Goal: Task Accomplishment & Management: Manage account settings

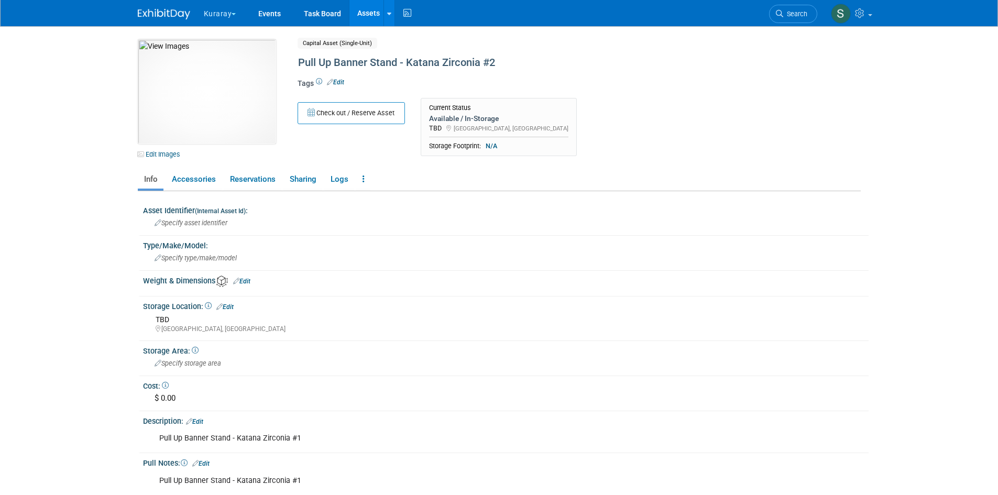
click at [231, 15] on button "Kuraray" at bounding box center [226, 11] width 47 height 23
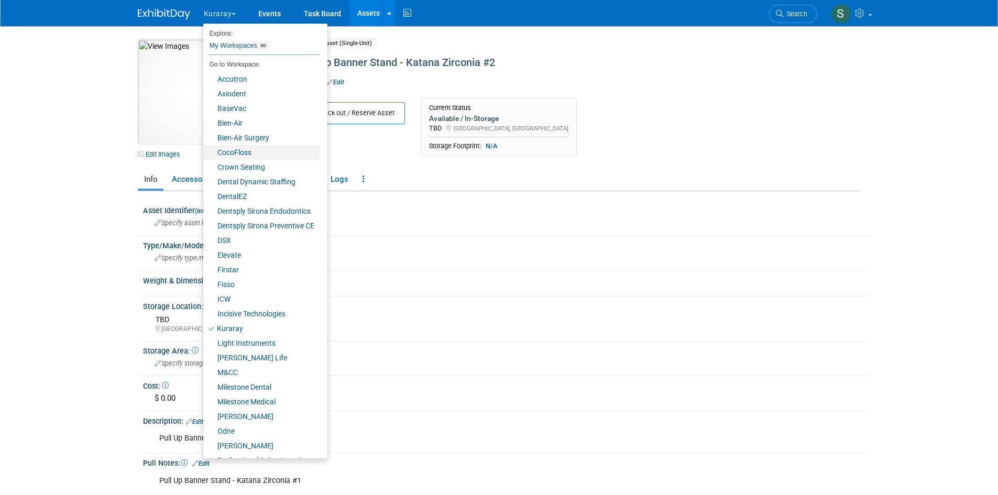
click at [241, 150] on link "CocoFloss" at bounding box center [261, 152] width 116 height 15
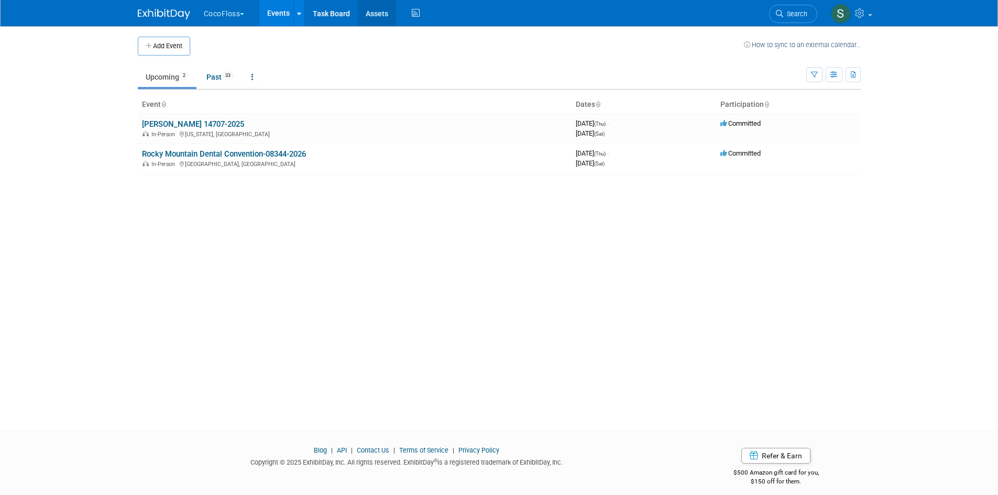
click at [380, 10] on link "Assets" at bounding box center [377, 13] width 38 height 26
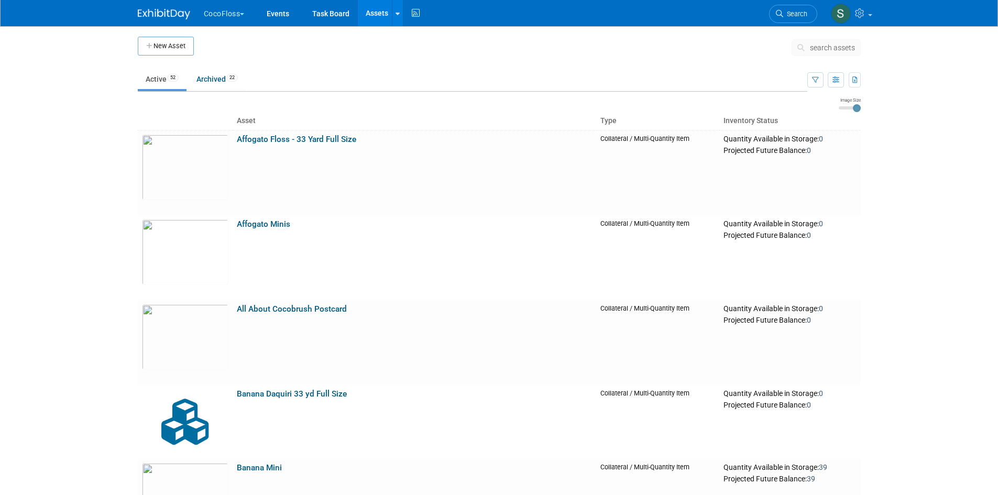
click at [232, 9] on button "CocoFloss" at bounding box center [230, 11] width 55 height 23
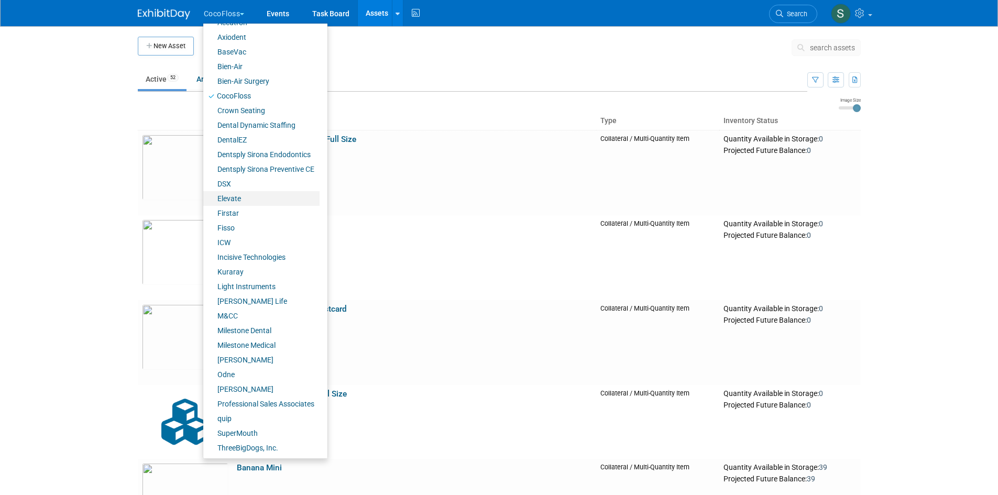
scroll to position [57, 0]
click at [256, 266] on link "Kuraray" at bounding box center [261, 271] width 116 height 15
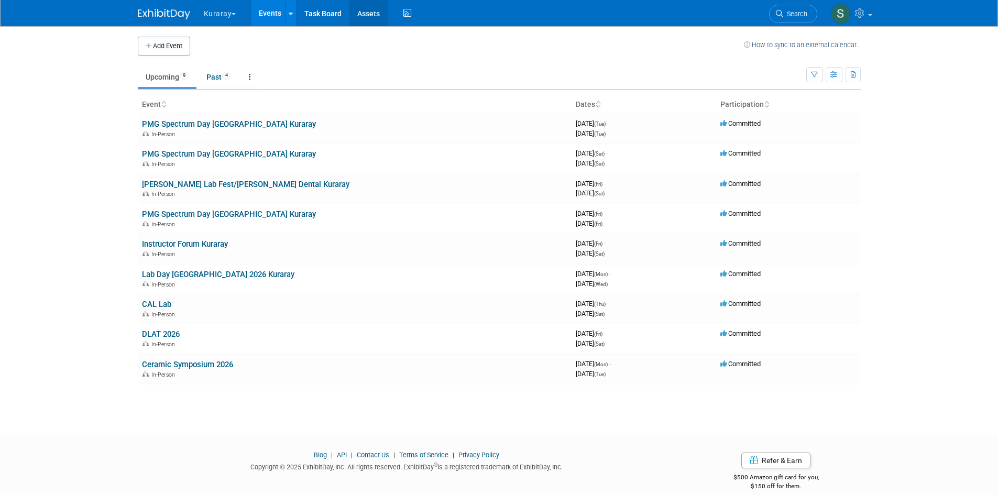
click at [368, 15] on link "Assets" at bounding box center [368, 13] width 38 height 26
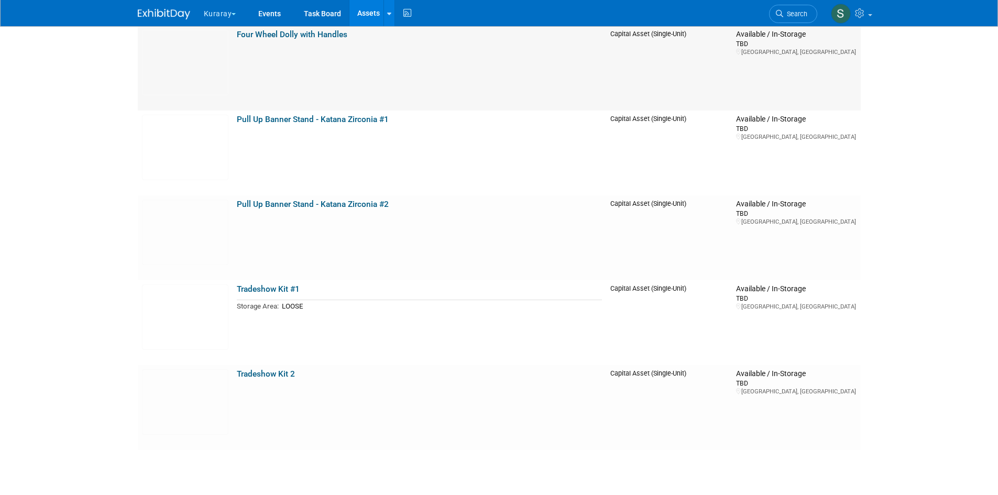
scroll to position [52, 0]
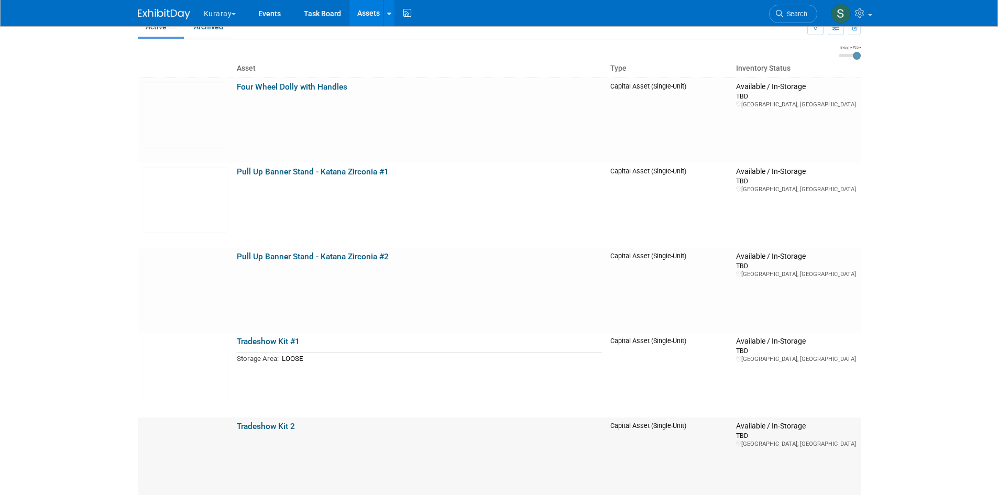
click at [293, 430] on link "Tradeshow Kit 2" at bounding box center [266, 426] width 58 height 9
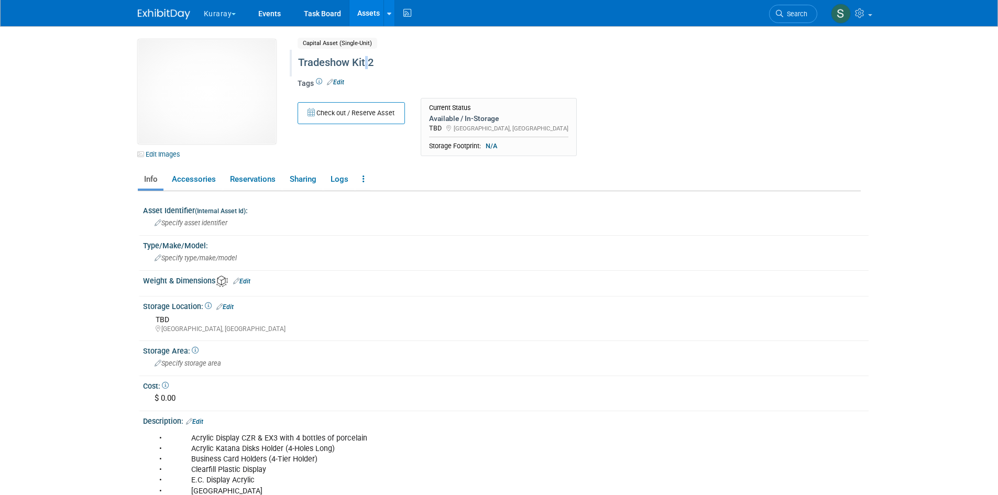
click at [368, 57] on div "Tradeshow Kit 2" at bounding box center [534, 62] width 480 height 19
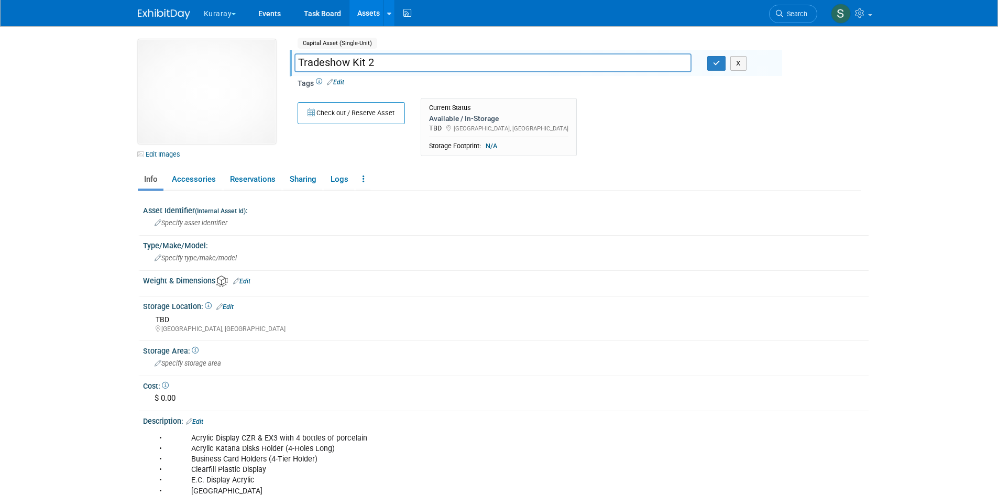
click at [368, 64] on input "Tradeshow Kit 2" at bounding box center [492, 62] width 397 height 18
type input "Tradeshow Kit #2"
click at [713, 61] on icon "button" at bounding box center [716, 63] width 7 height 7
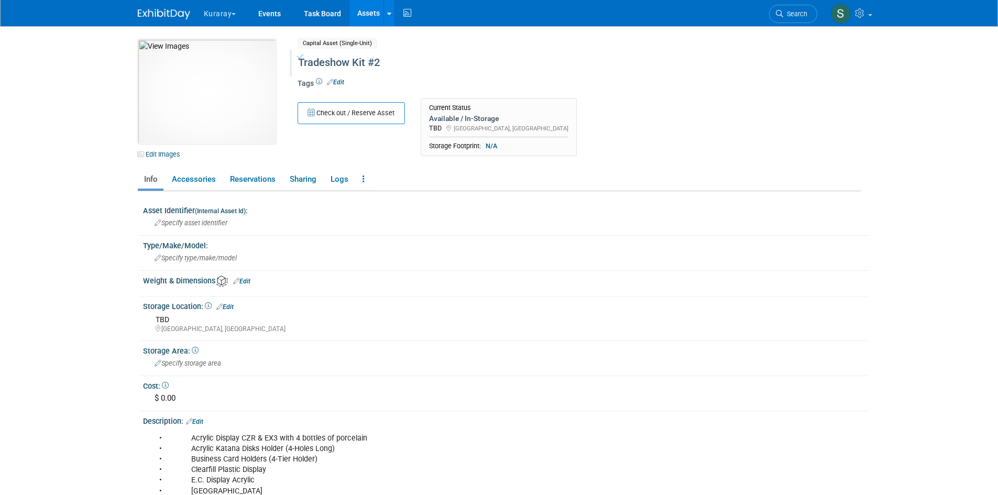
click at [368, 12] on link "Assets" at bounding box center [368, 13] width 38 height 26
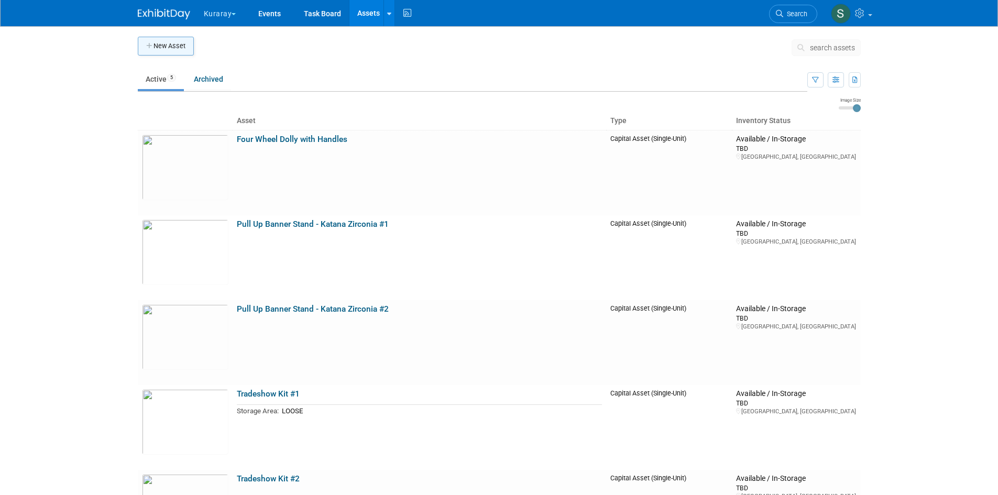
click at [177, 48] on button "New Asset" at bounding box center [166, 46] width 56 height 19
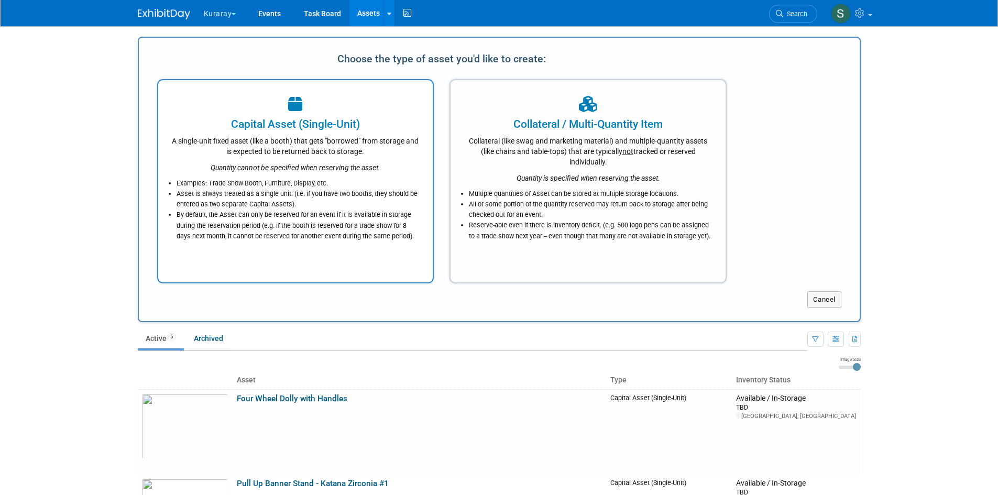
click at [275, 158] on div "Quantity cannot be specified when reserving the asset." at bounding box center [295, 165] width 249 height 16
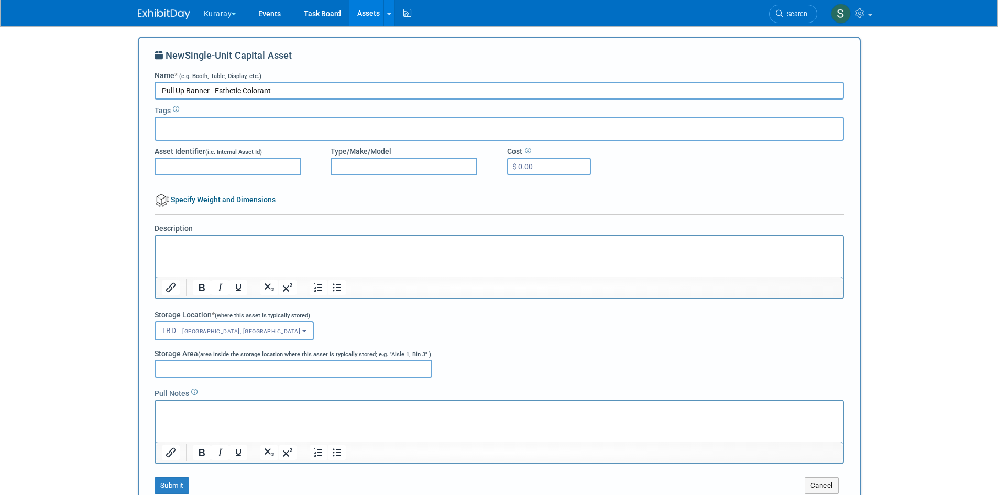
drag, startPoint x: 285, startPoint y: 91, endPoint x: 102, endPoint y: 90, distance: 182.9
click at [102, 90] on body "Kuraray Explore: My Workspaces 30 Go to Workspace: Accutron Axiodent BaseVac Bi…" at bounding box center [499, 247] width 998 height 495
type input "Pull Up Banner - Esthetic Colorant"
click at [180, 250] on html at bounding box center [498, 243] width 687 height 15
drag, startPoint x: 179, startPoint y: 254, endPoint x: 165, endPoint y: 245, distance: 16.7
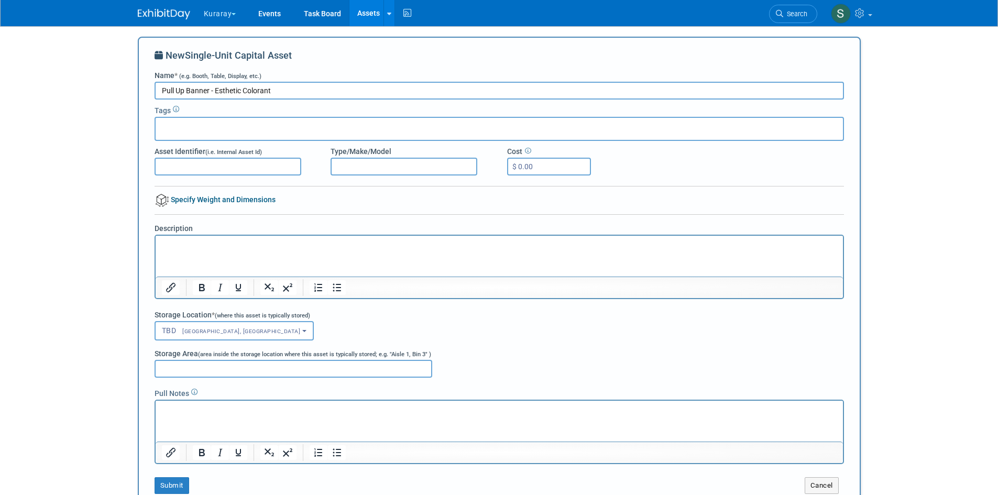
paste body "Rich Text Area. Press ALT-0 for help."
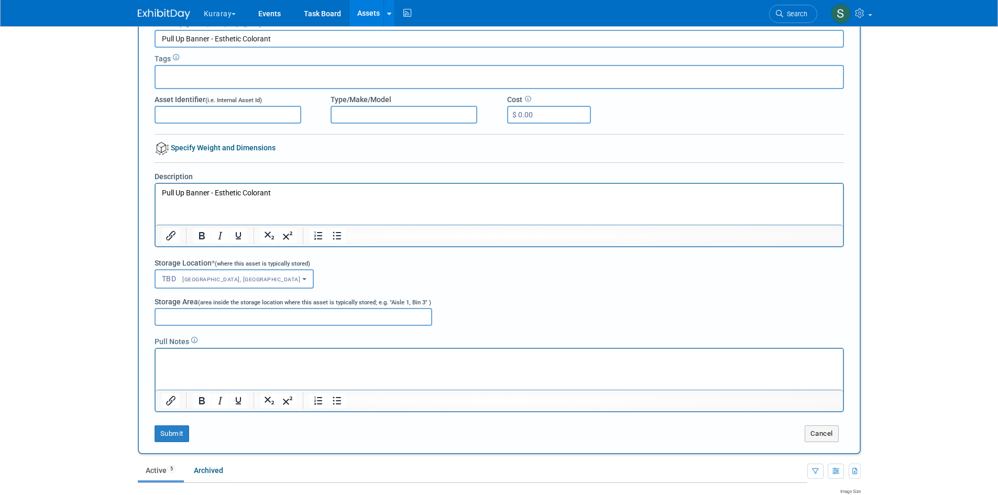
scroll to position [52, 0]
click at [187, 358] on p "Rich Text Area. Press ALT-0 for help." at bounding box center [498, 358] width 675 height 10
paste body "Rich Text Area. Press ALT-0 for help."
click at [183, 430] on button "Submit" at bounding box center [172, 433] width 35 height 17
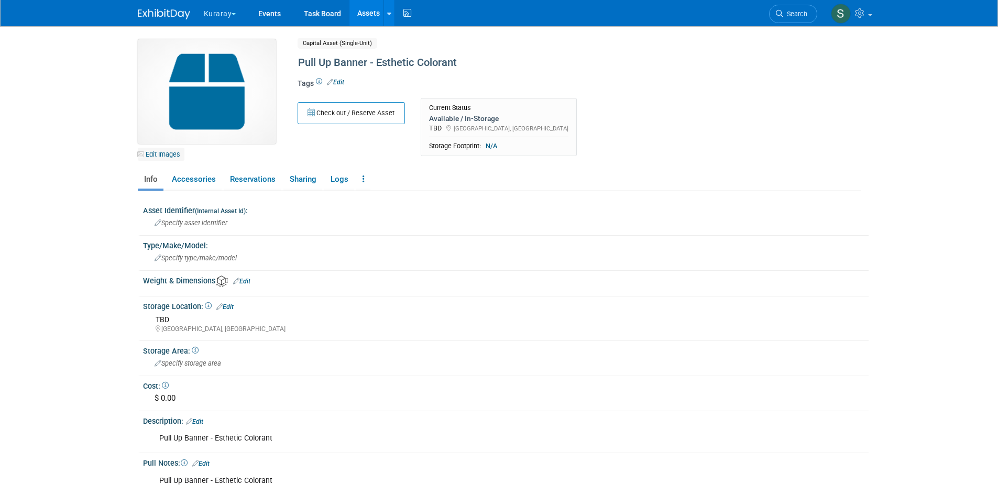
click at [157, 158] on link "Edit Images" at bounding box center [161, 154] width 47 height 13
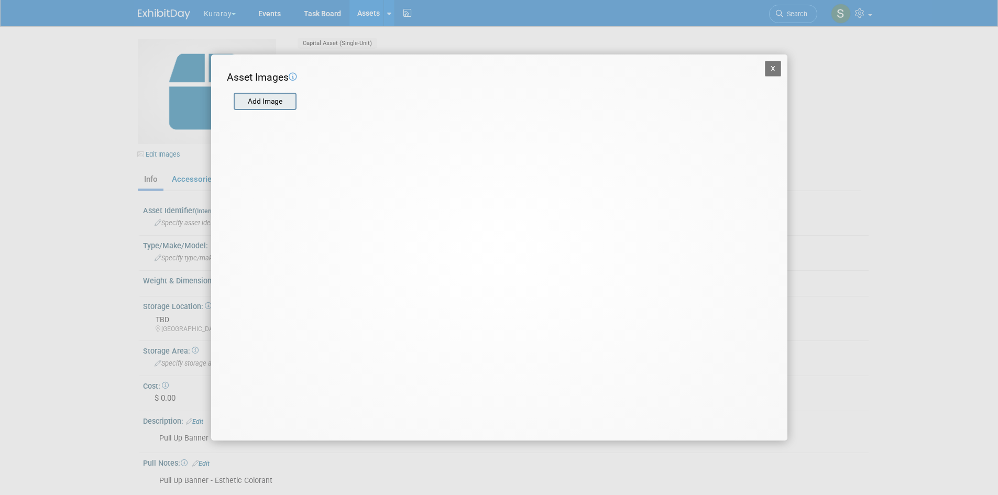
click at [273, 102] on input "file" at bounding box center [233, 102] width 125 height 16
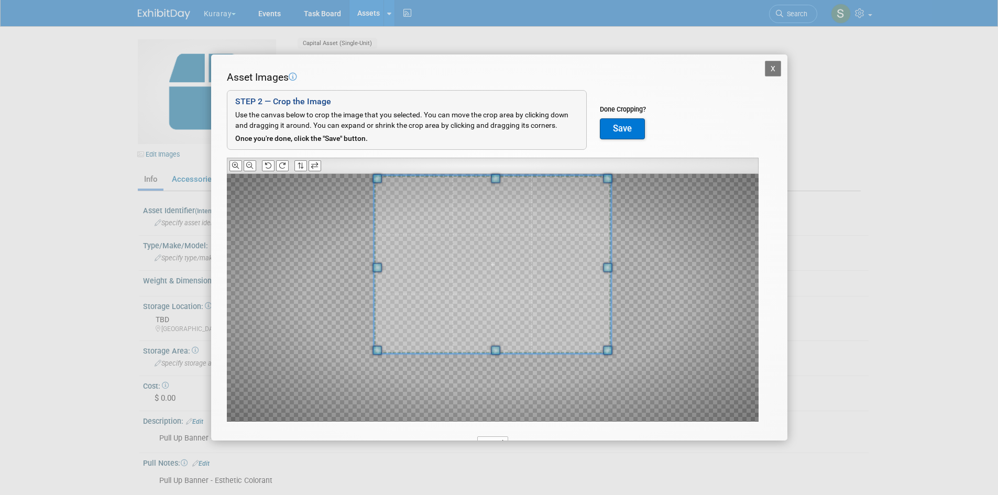
click at [490, 176] on div at bounding box center [492, 265] width 237 height 178
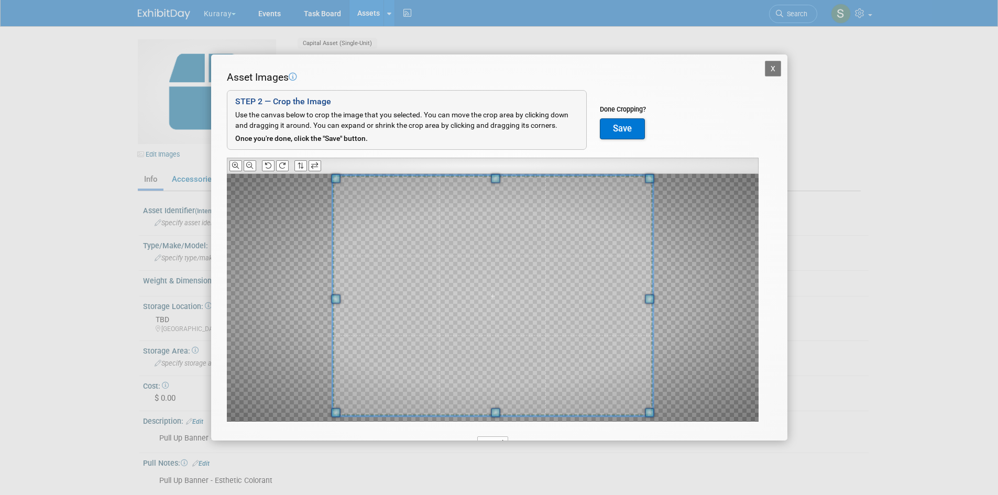
click at [496, 412] on span at bounding box center [495, 412] width 9 height 9
click at [624, 128] on button "Save" at bounding box center [622, 128] width 45 height 21
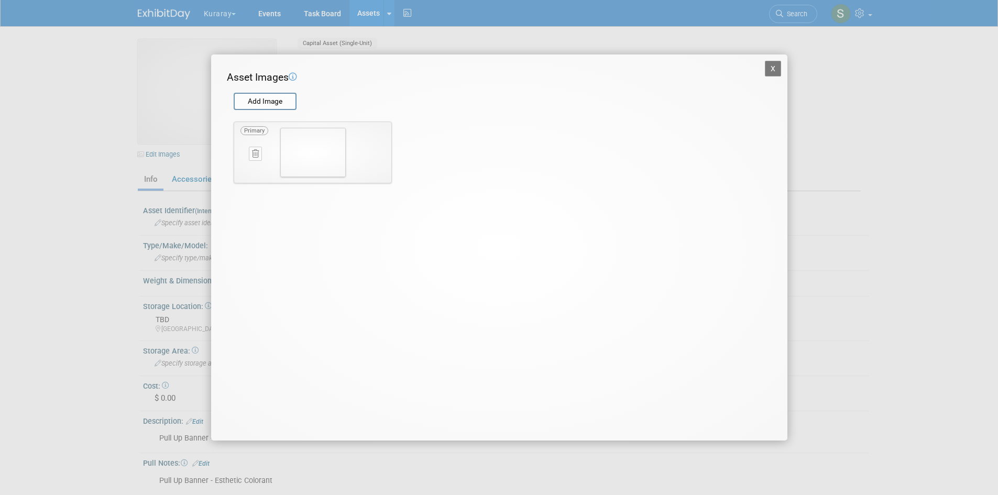
click at [770, 75] on button "X" at bounding box center [773, 69] width 17 height 16
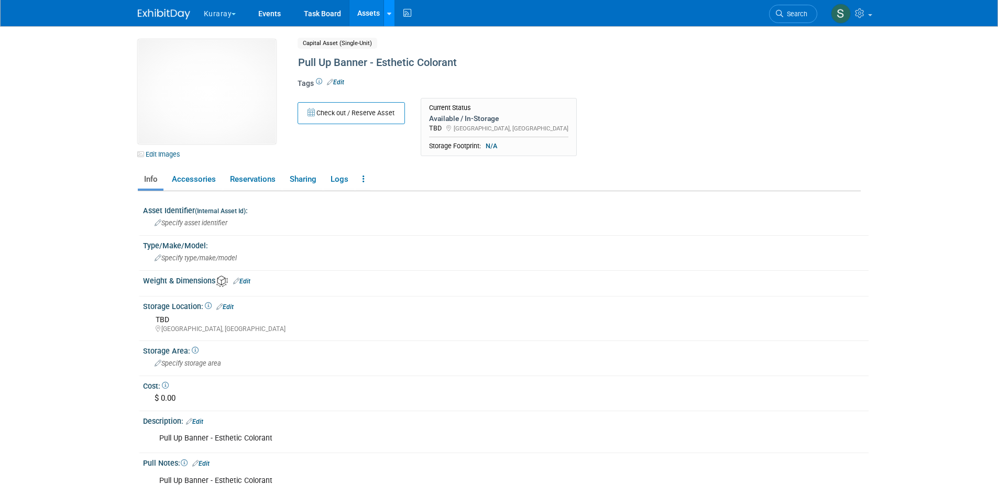
click at [389, 25] on link at bounding box center [389, 13] width 11 height 26
click at [398, 34] on icon at bounding box center [397, 37] width 12 height 7
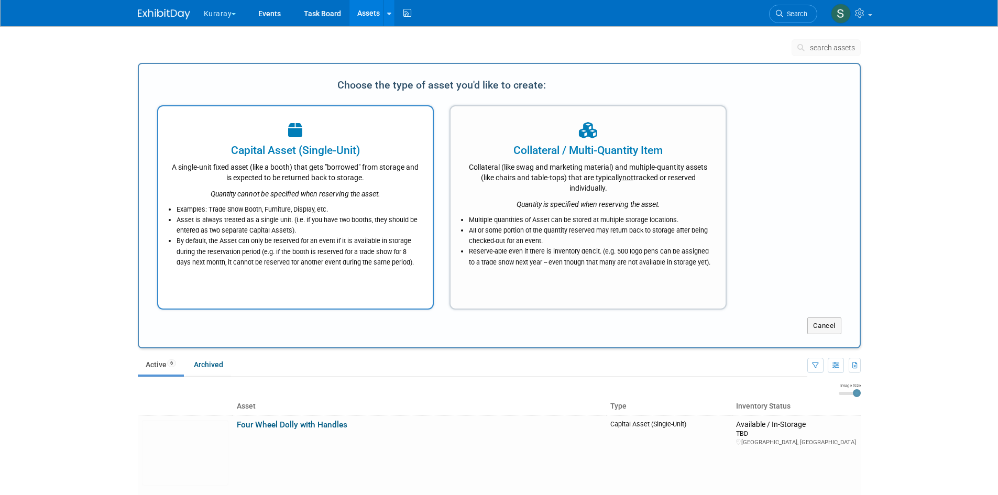
click at [346, 149] on div "Capital Asset (Single-Unit)" at bounding box center [295, 151] width 249 height 16
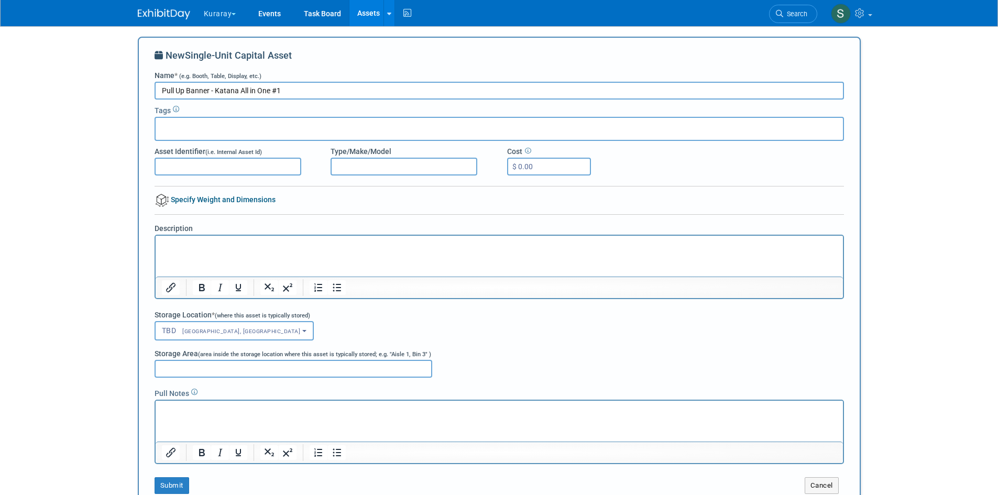
drag, startPoint x: 301, startPoint y: 93, endPoint x: 169, endPoint y: 90, distance: 132.6
click at [147, 89] on div "Pull Up Banner - Katana All in One #1" at bounding box center [499, 91] width 705 height 18
paste input "Esthetic Colorant"
drag, startPoint x: 277, startPoint y: 94, endPoint x: 118, endPoint y: 87, distance: 158.4
click at [128, 88] on body "Kuraray Explore: My Workspaces 30 Go to Workspace: Accutron Axiodent BaseVac Bi…" at bounding box center [499, 247] width 998 height 495
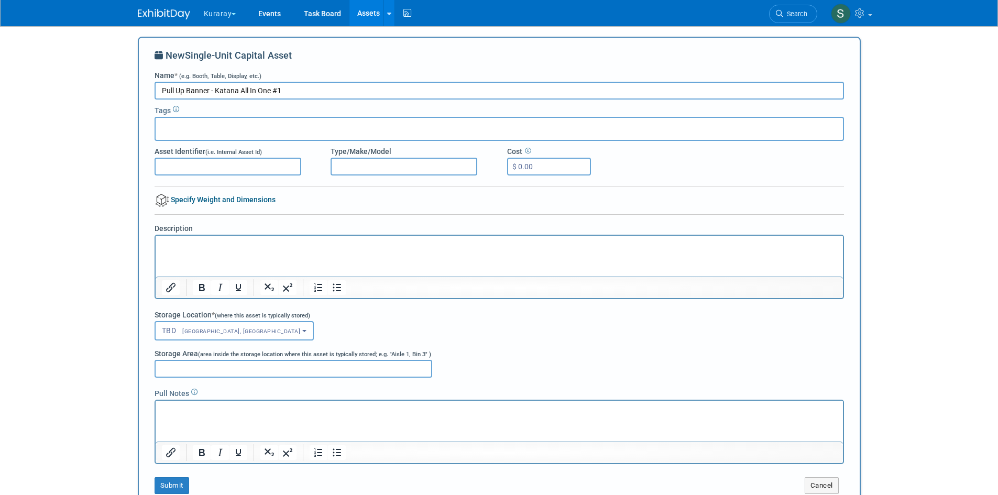
drag, startPoint x: 294, startPoint y: 91, endPoint x: 50, endPoint y: 92, distance: 243.6
click at [39, 93] on body "Kuraray Explore: My Workspaces 30 Go to Workspace: Accutron Axiodent BaseVac Bi…" at bounding box center [499, 247] width 998 height 495
type input "Pull Up Banner - Katana All In One #1"
click at [183, 250] on html at bounding box center [498, 243] width 687 height 15
drag, startPoint x: 183, startPoint y: 254, endPoint x: 166, endPoint y: 246, distance: 19.5
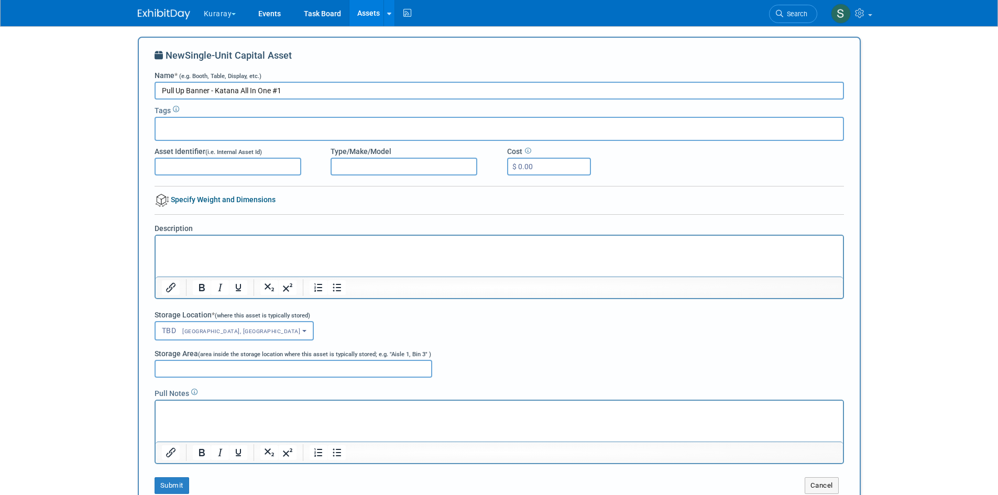
paste body "Rich Text Area. Press ALT-0 for help."
click at [176, 410] on p "Rich Text Area. Press ALT-0 for help." at bounding box center [498, 410] width 675 height 10
paste body "Rich Text Area. Press ALT-0 for help."
click at [166, 482] on button "Submit" at bounding box center [172, 485] width 35 height 17
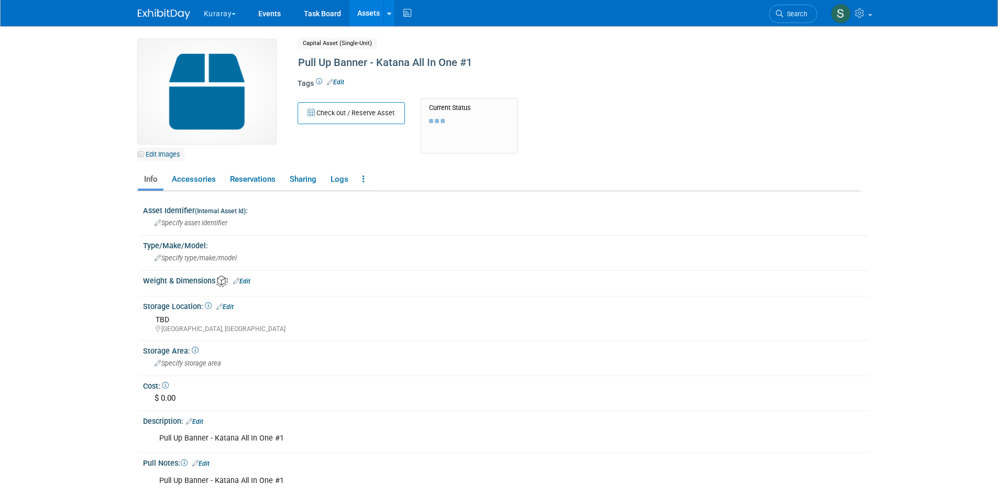
click at [160, 153] on link "Edit Images" at bounding box center [161, 154] width 47 height 13
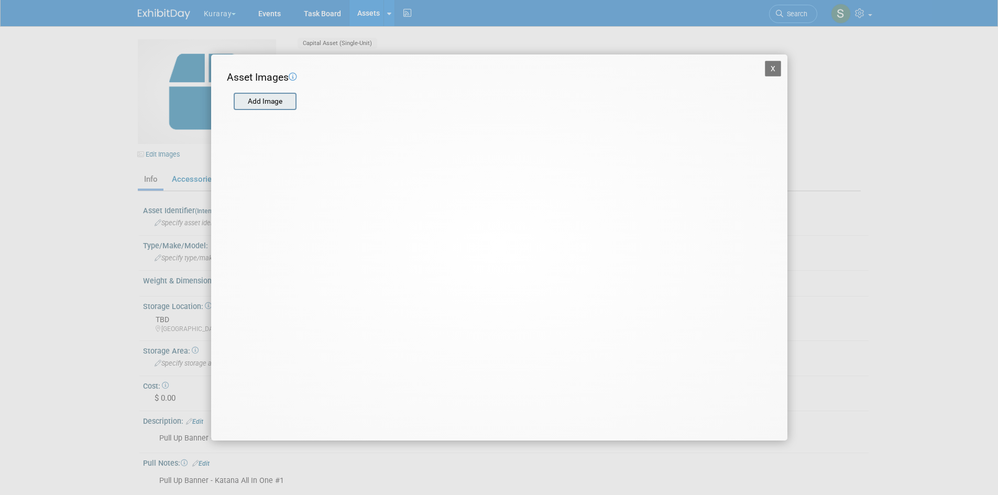
click at [273, 104] on input "file" at bounding box center [233, 102] width 125 height 16
type input "C:\fakepath\IMG_6989.HEIC"
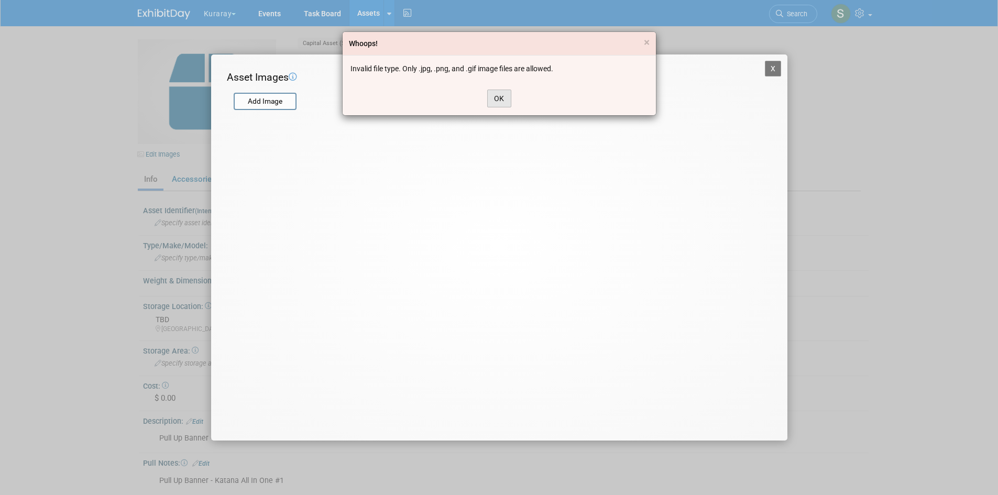
click at [499, 99] on button "OK" at bounding box center [499, 99] width 24 height 18
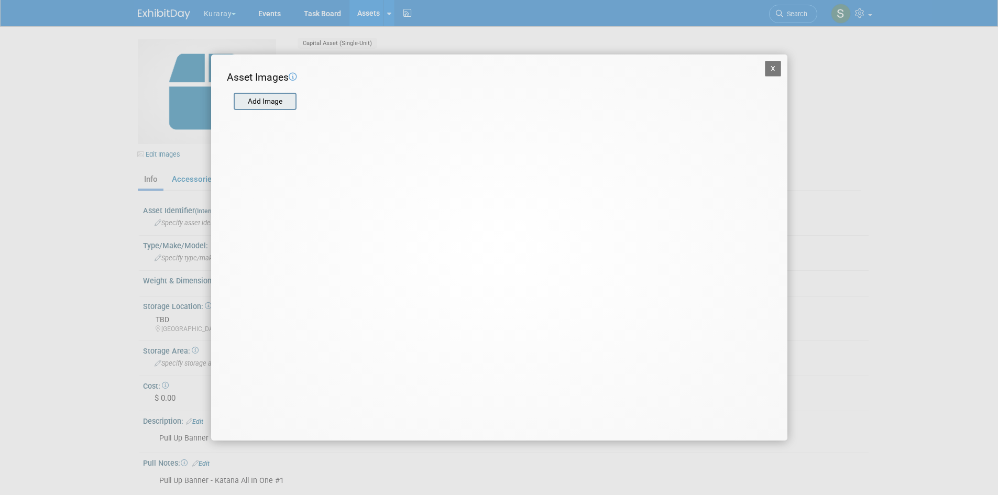
drag, startPoint x: 273, startPoint y: 127, endPoint x: 273, endPoint y: 99, distance: 28.3
click at [273, 99] on input "file" at bounding box center [233, 102] width 125 height 16
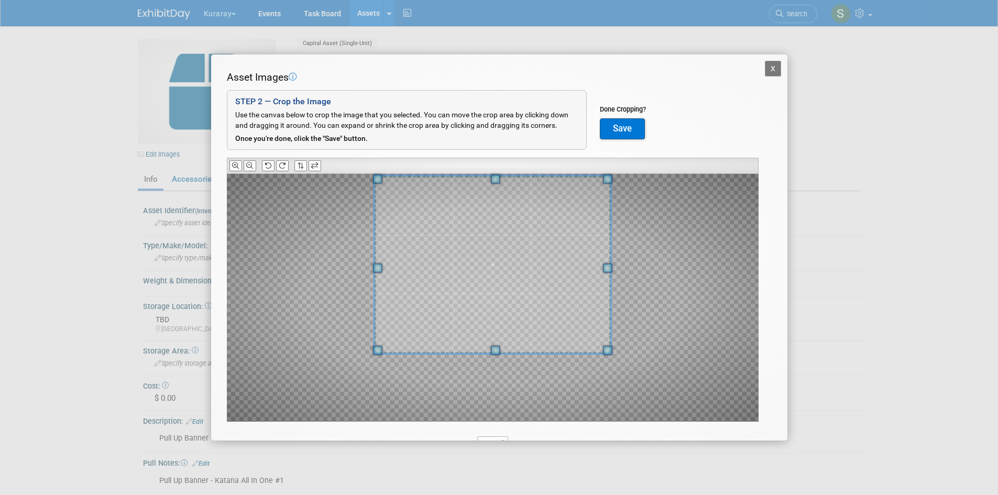
click at [522, 179] on div at bounding box center [492, 265] width 236 height 178
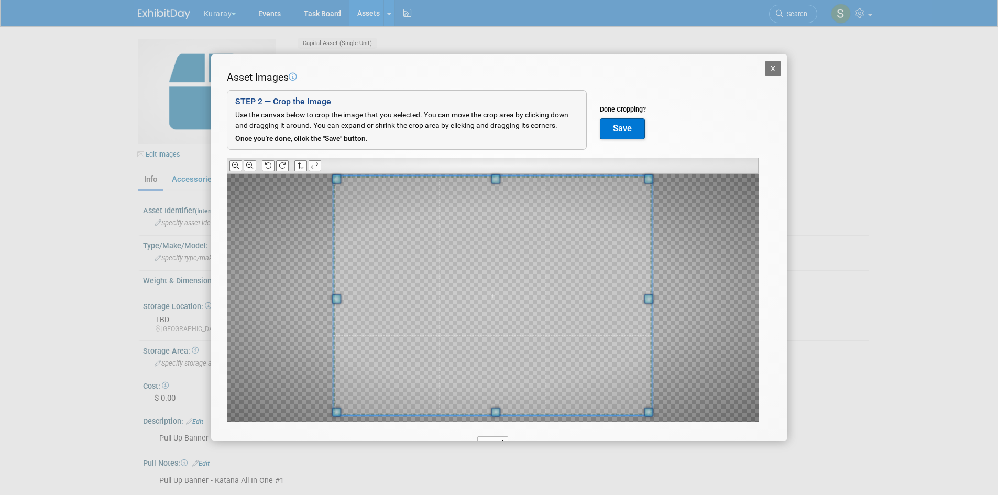
click at [518, 413] on div at bounding box center [492, 295] width 319 height 239
click at [559, 360] on span at bounding box center [497, 294] width 319 height 239
click at [633, 127] on button "Save" at bounding box center [622, 128] width 45 height 21
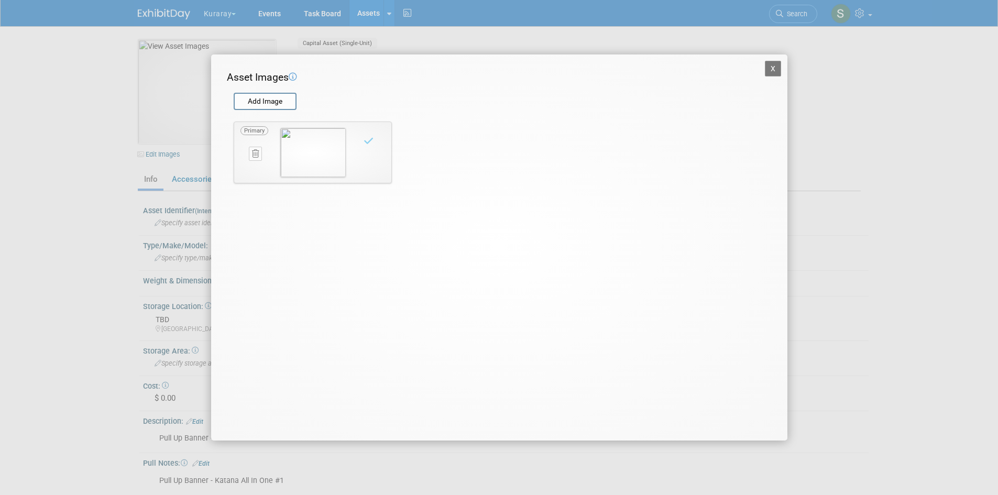
click at [773, 71] on button "X" at bounding box center [773, 69] width 17 height 16
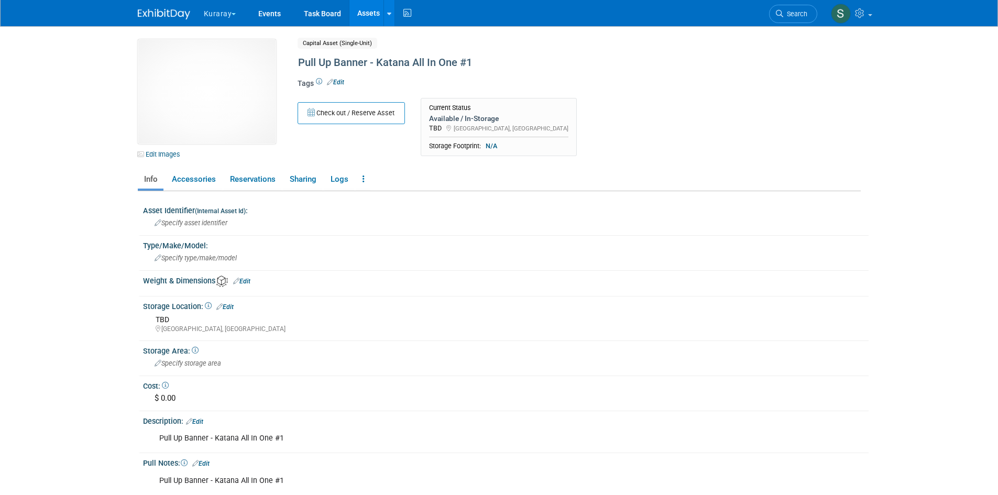
click at [371, 16] on link "Assets" at bounding box center [368, 13] width 38 height 26
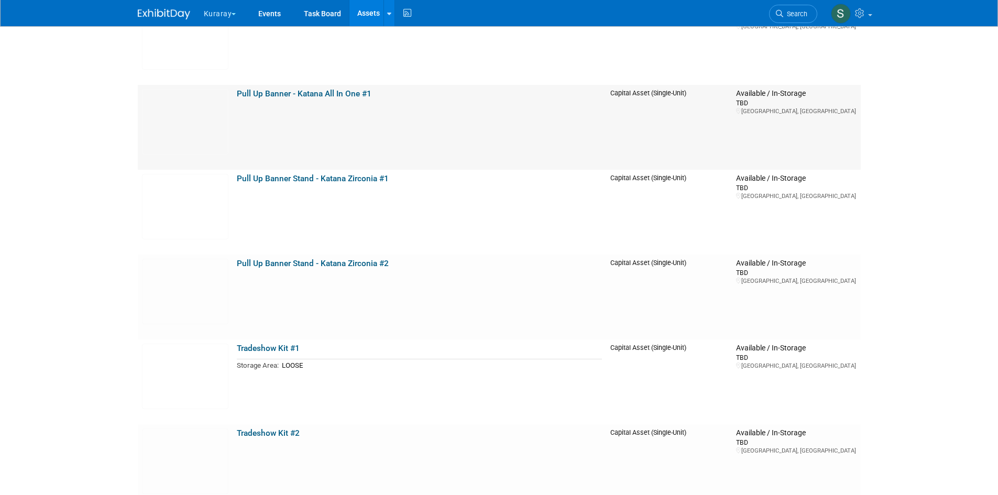
scroll to position [52, 0]
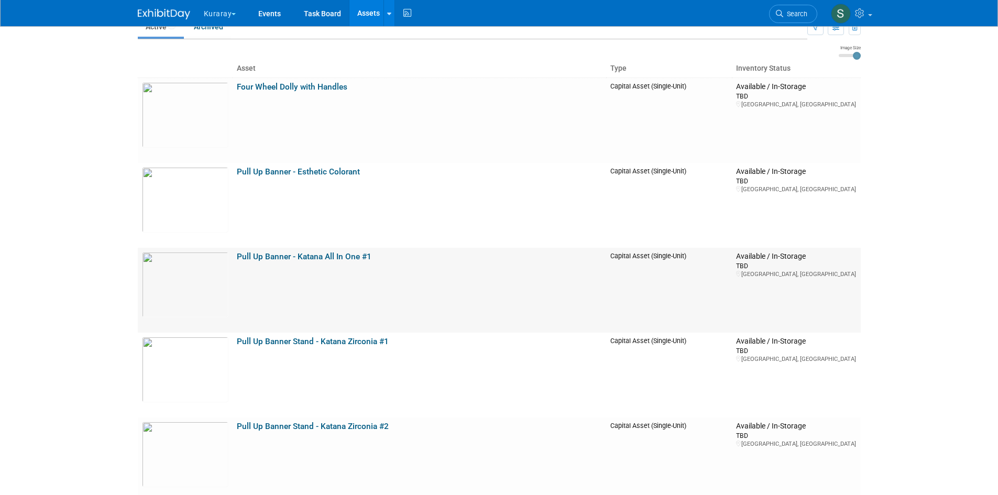
click at [333, 258] on link "Pull Up Banner - Katana All In One #1" at bounding box center [304, 256] width 135 height 9
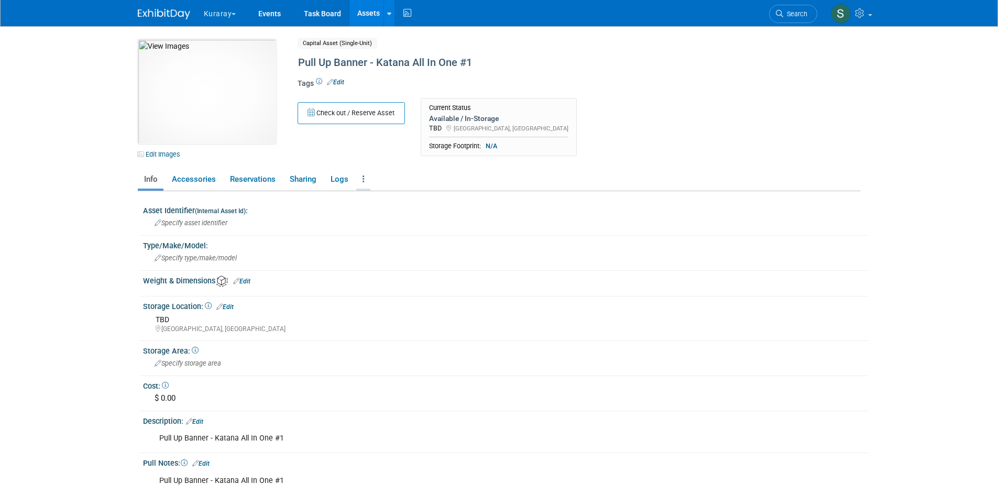
click at [363, 181] on icon at bounding box center [364, 179] width 2 height 8
click at [371, 217] on link "Copy/Duplicate Asset" at bounding box center [401, 218] width 91 height 18
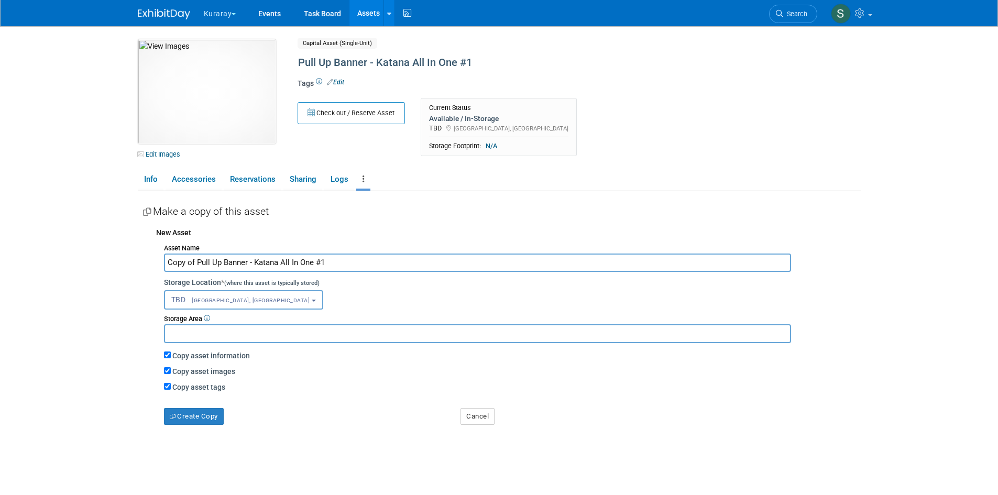
drag, startPoint x: 198, startPoint y: 263, endPoint x: 119, endPoint y: 270, distance: 78.9
click at [121, 268] on body "Kuraray Explore: My Workspaces 30 Go to Workspace:" at bounding box center [499, 247] width 998 height 495
click at [319, 263] on input "Pull Up Banner - Katana All In One #1" at bounding box center [477, 263] width 627 height 18
type input "Pull Up Banner - Katana All In One #2"
click at [223, 418] on button "Create Copy" at bounding box center [194, 416] width 60 height 17
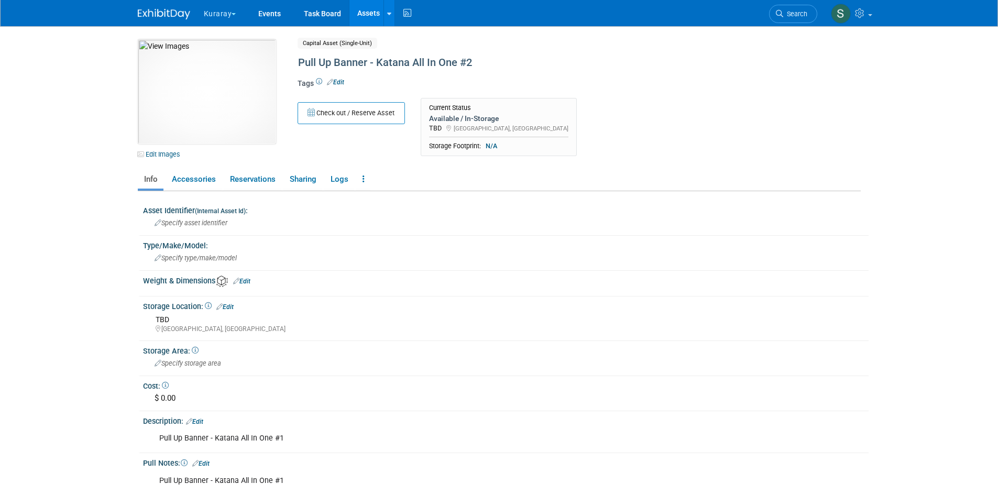
click at [369, 13] on link "Assets" at bounding box center [368, 13] width 38 height 26
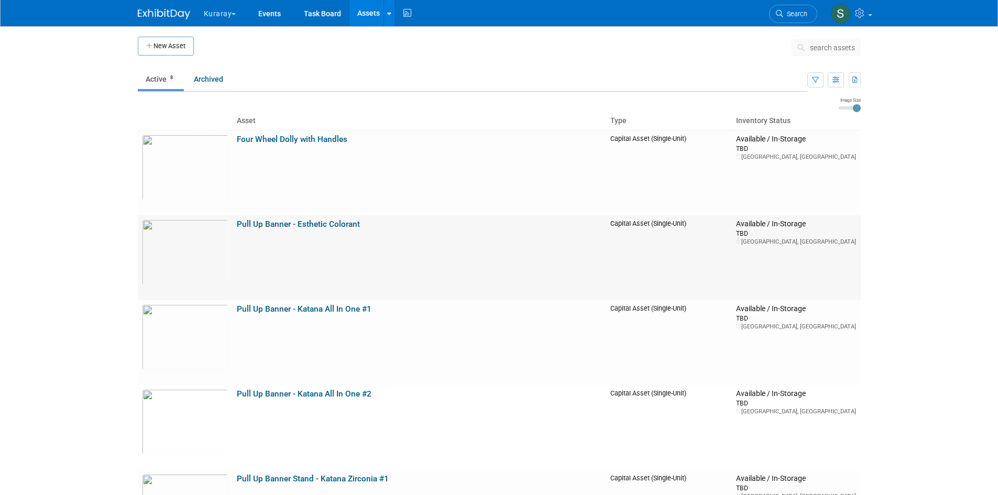
click at [356, 227] on link "Pull Up Banner - Esthetic Colorant" at bounding box center [298, 224] width 123 height 9
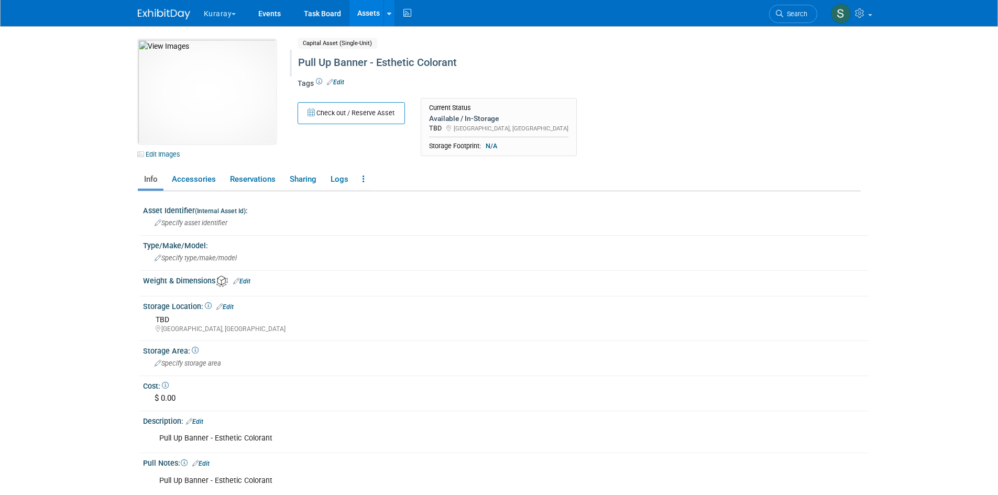
click at [471, 65] on div "Pull Up Banner - Esthetic Colorant" at bounding box center [534, 62] width 480 height 19
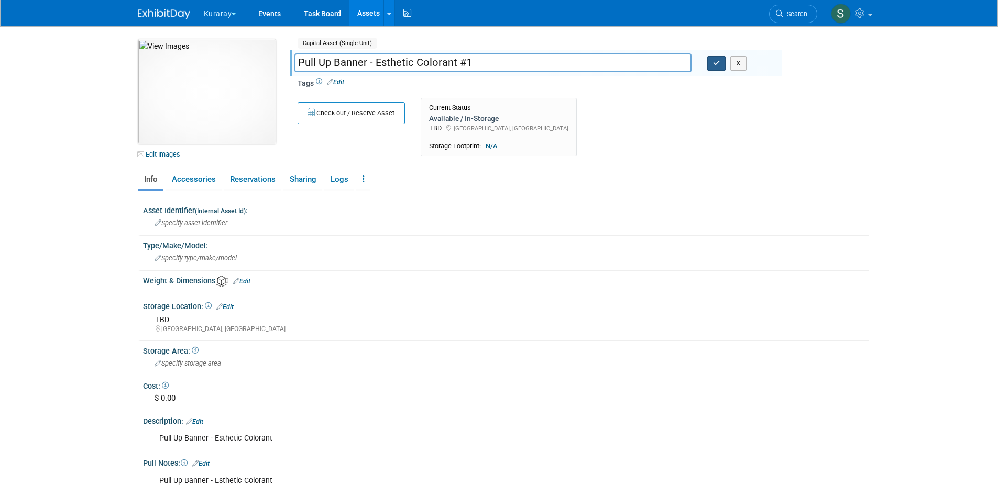
type input "Pull Up Banner - Esthetic Colorant #1"
click at [715, 61] on icon "button" at bounding box center [716, 63] width 7 height 7
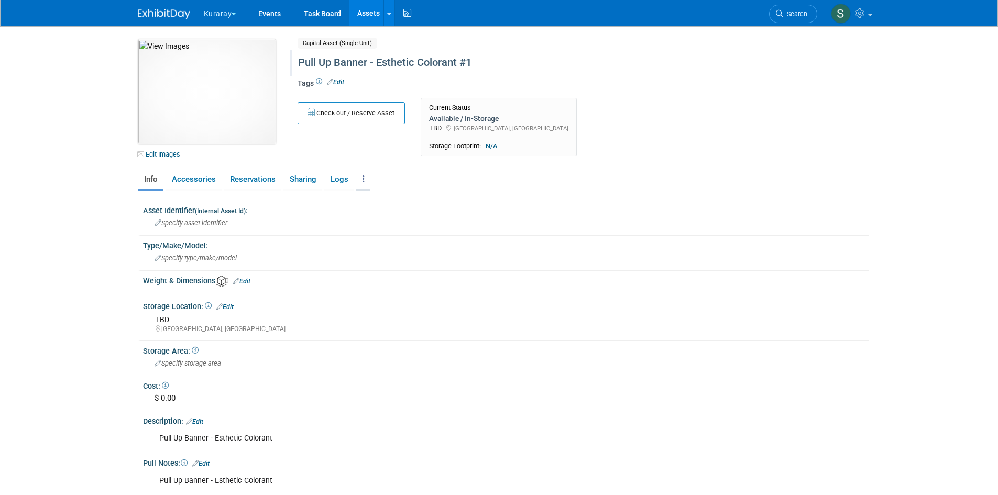
click at [366, 177] on link at bounding box center [363, 179] width 14 height 18
click at [398, 215] on link "Copy/Duplicate Asset" at bounding box center [401, 218] width 91 height 18
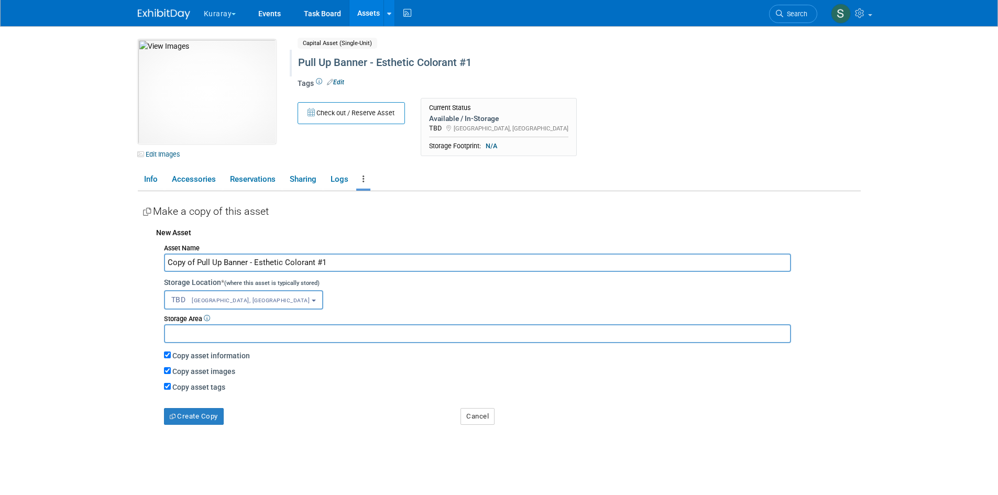
drag, startPoint x: 197, startPoint y: 261, endPoint x: 148, endPoint y: 255, distance: 49.6
click at [148, 255] on div "New Asset Asset Name Copy of Pull Up Banner - Esthetic Colorant #1 Storage Loca…" at bounding box center [502, 323] width 718 height 203
click at [326, 261] on input "Pull Up Banner - Esthetic Colorant #1" at bounding box center [477, 263] width 627 height 18
type input "Pull Up Banner - Esthetic Colorant #2"
click at [213, 419] on button "Create Copy" at bounding box center [194, 416] width 60 height 17
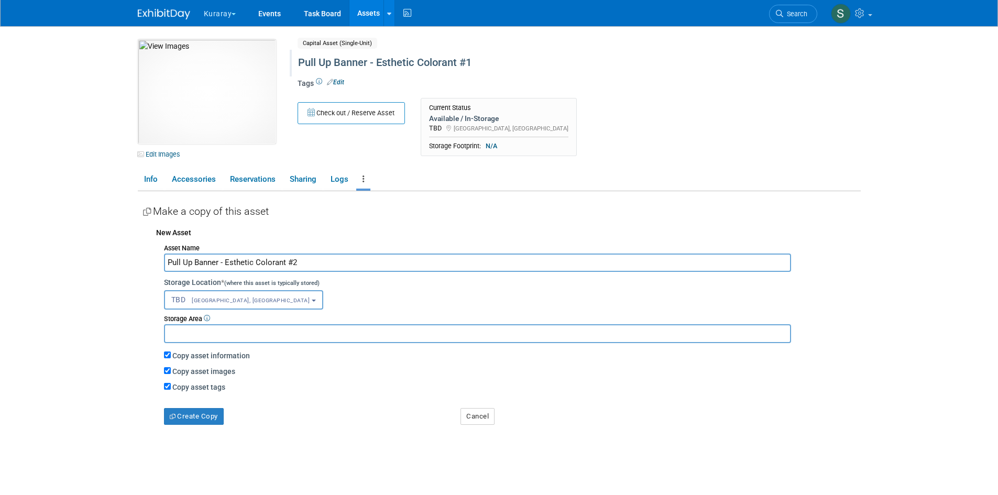
click at [364, 15] on link "Assets" at bounding box center [368, 13] width 38 height 26
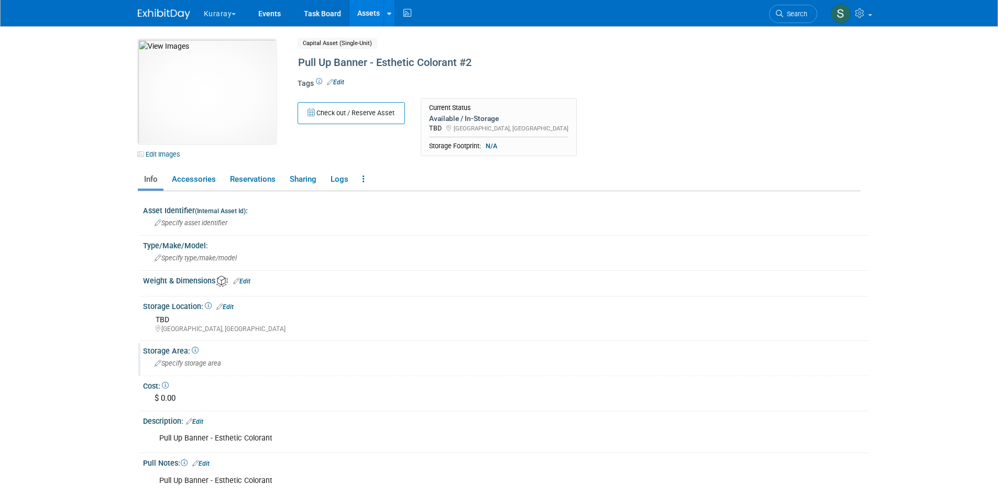
click at [229, 364] on div "Specify storage area" at bounding box center [506, 363] width 710 height 16
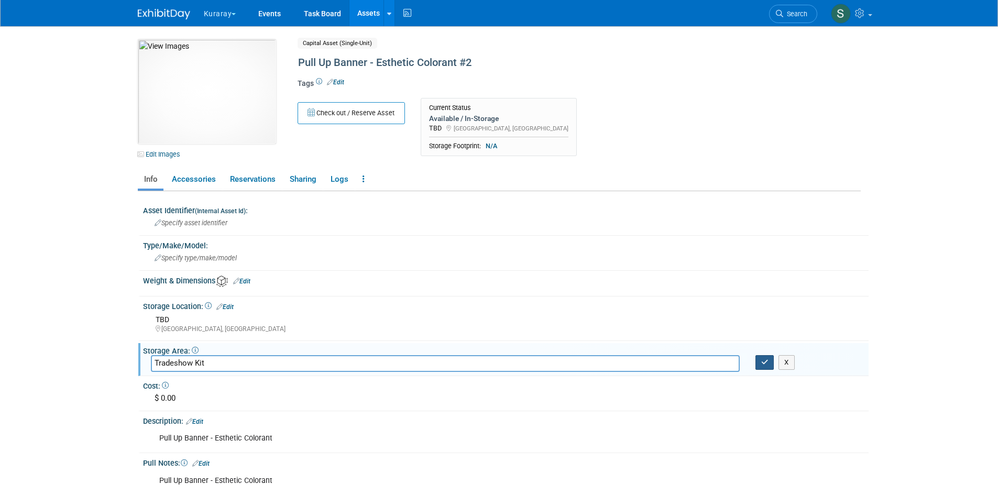
type input "Tradeshow Kit"
click at [761, 365] on icon "button" at bounding box center [764, 362] width 7 height 7
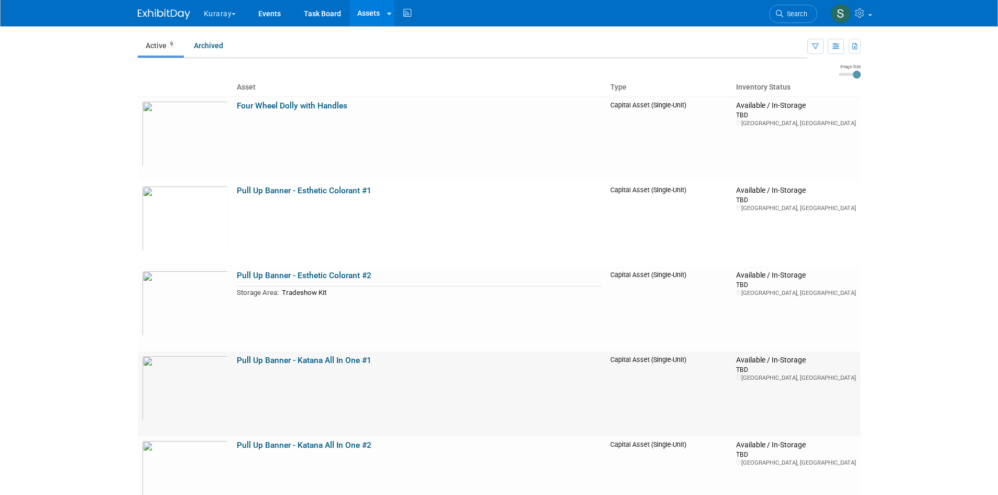
scroll to position [52, 0]
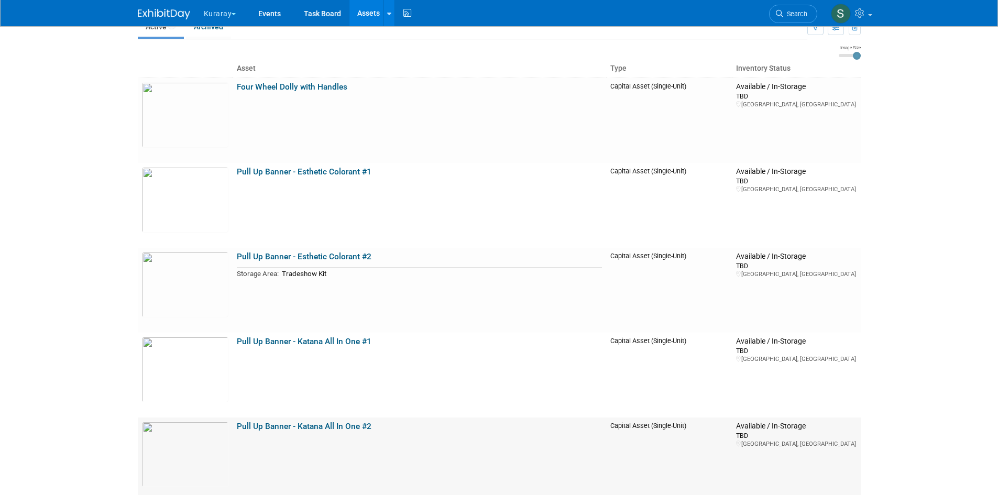
click at [328, 427] on link "Pull Up Banner - Katana All In One #2" at bounding box center [304, 426] width 135 height 9
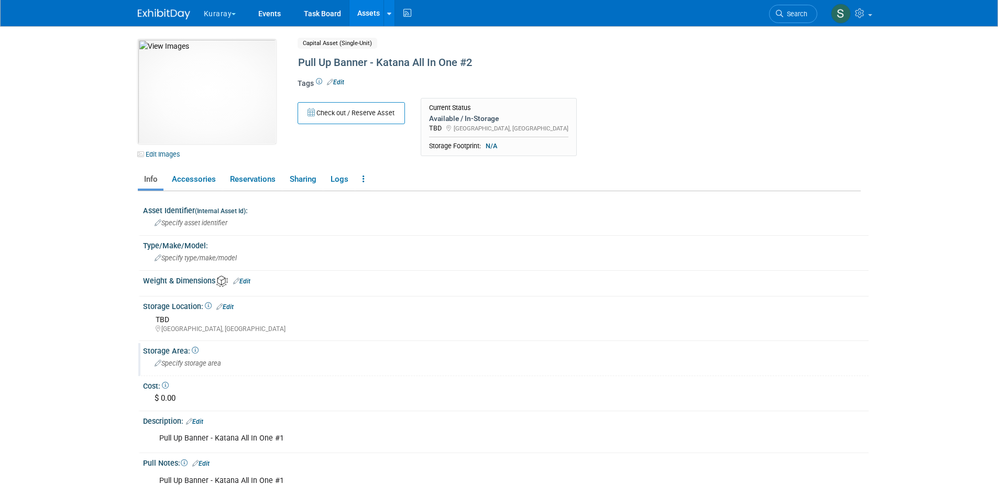
click at [222, 367] on div "Specify storage area" at bounding box center [506, 363] width 710 height 16
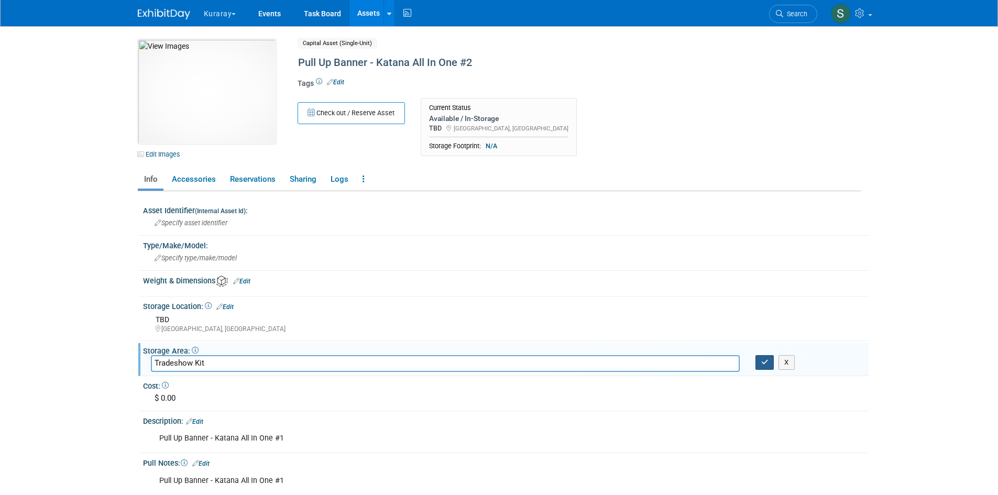
type input "Tradeshow Kit"
click at [762, 364] on icon "button" at bounding box center [764, 362] width 7 height 7
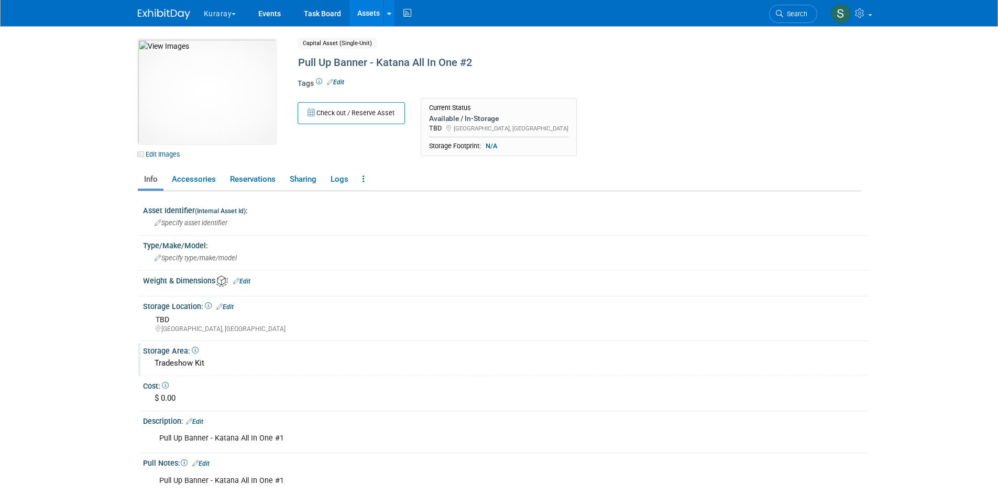
click at [366, 16] on link "Assets" at bounding box center [368, 13] width 38 height 26
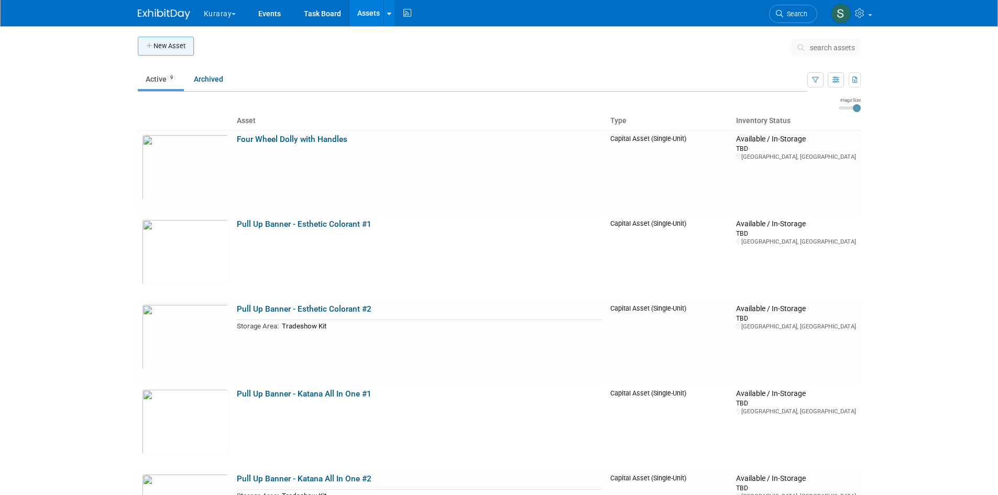
click at [166, 47] on button "New Asset" at bounding box center [166, 46] width 56 height 19
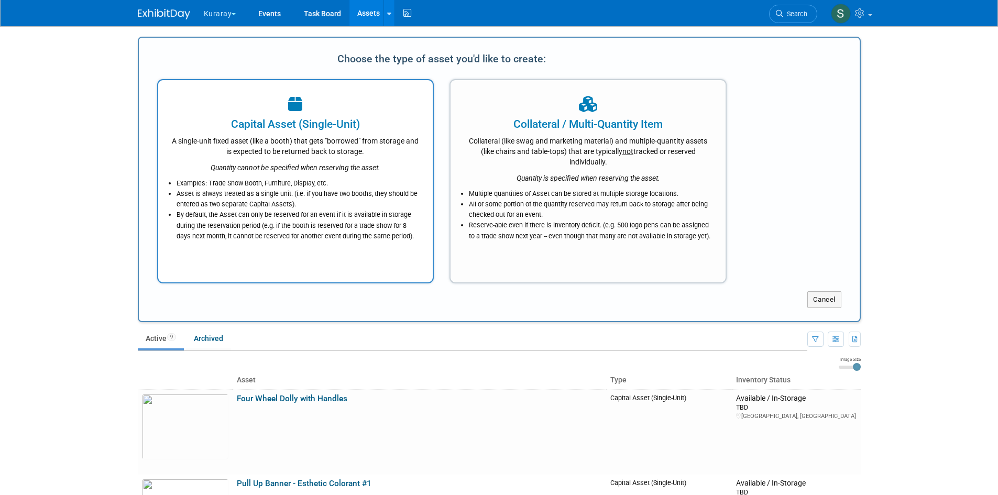
click at [334, 202] on li "Asset is always treated as a single unit. (i.e. if you have two booths, they sh…" at bounding box center [299, 199] width 244 height 21
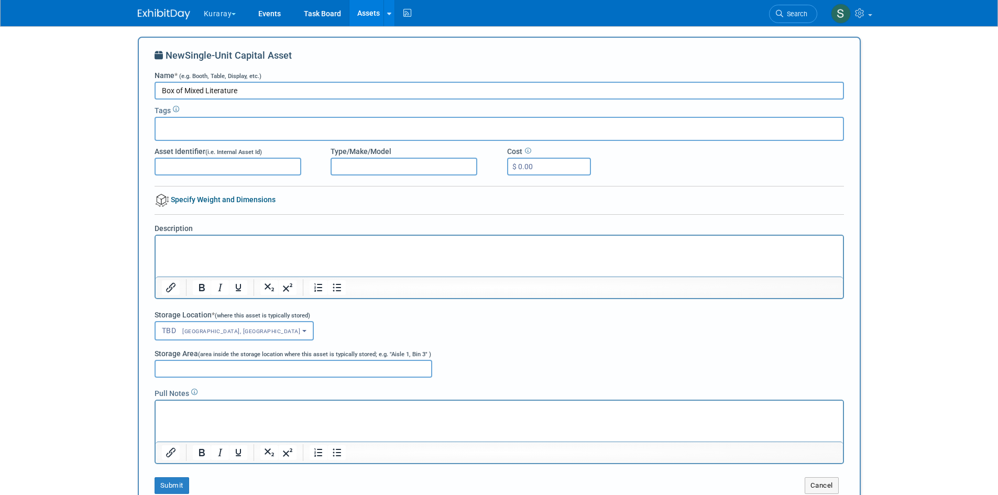
type input "Box of Mixed Literature"
click at [225, 250] on html at bounding box center [498, 243] width 687 height 15
click at [395, 250] on html "Currently a brown box of all literature - seperation to be determined" at bounding box center [498, 243] width 687 height 15
drag, startPoint x: 410, startPoint y: 242, endPoint x: 213, endPoint y: 251, distance: 197.2
click at [155, 247] on html "Currently a brown box of all literature - seperation to be determined" at bounding box center [498, 243] width 687 height 15
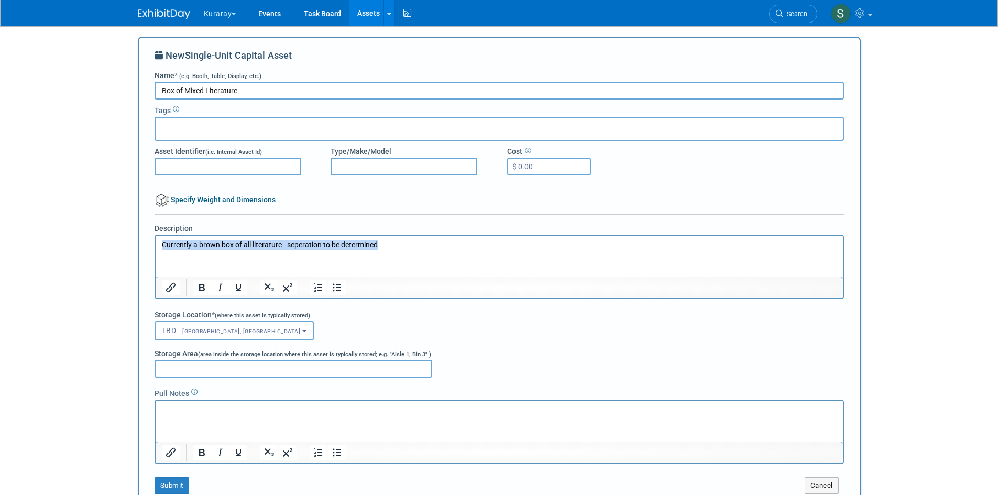
copy p "Currently a brown box of all literature - seperation to be determined"
click at [188, 413] on p "Rich Text Area. Press ALT-0 for help." at bounding box center [498, 410] width 675 height 10
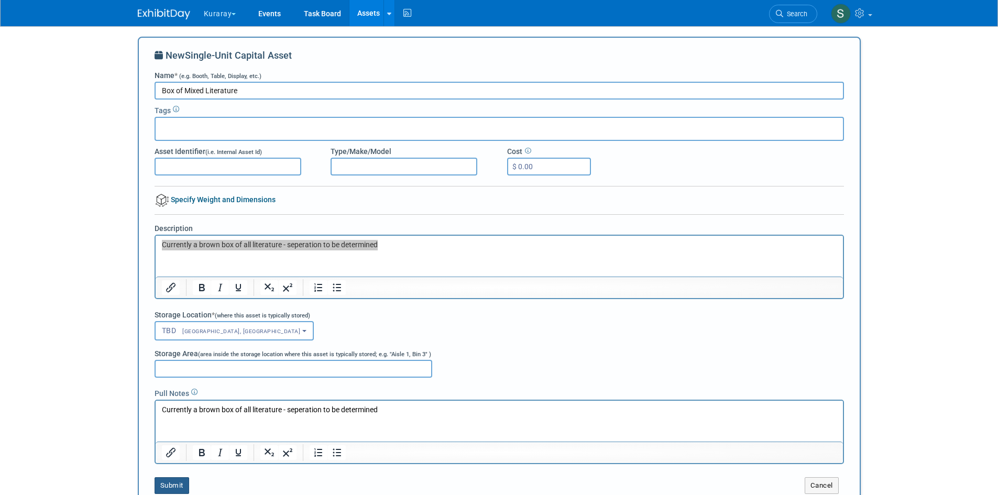
click at [178, 483] on button "Submit" at bounding box center [172, 485] width 35 height 17
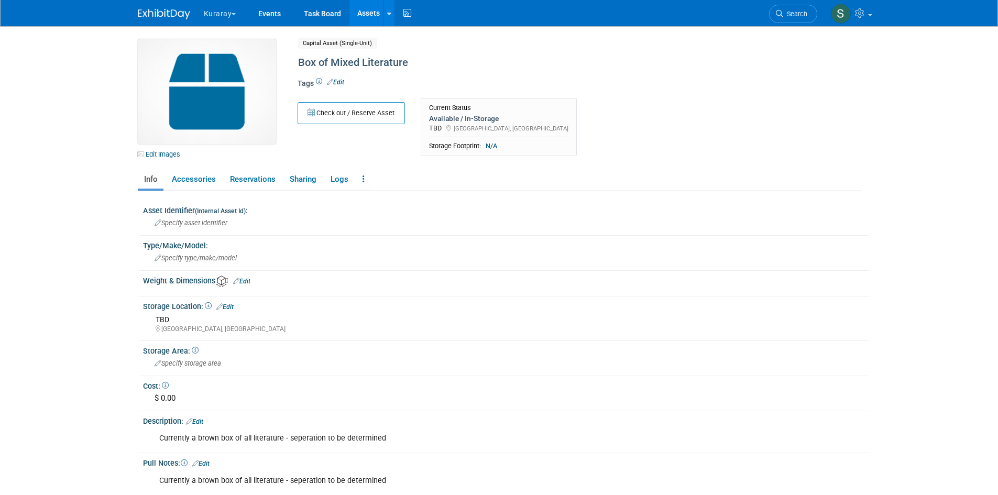
click at [367, 10] on link "Assets" at bounding box center [368, 13] width 38 height 26
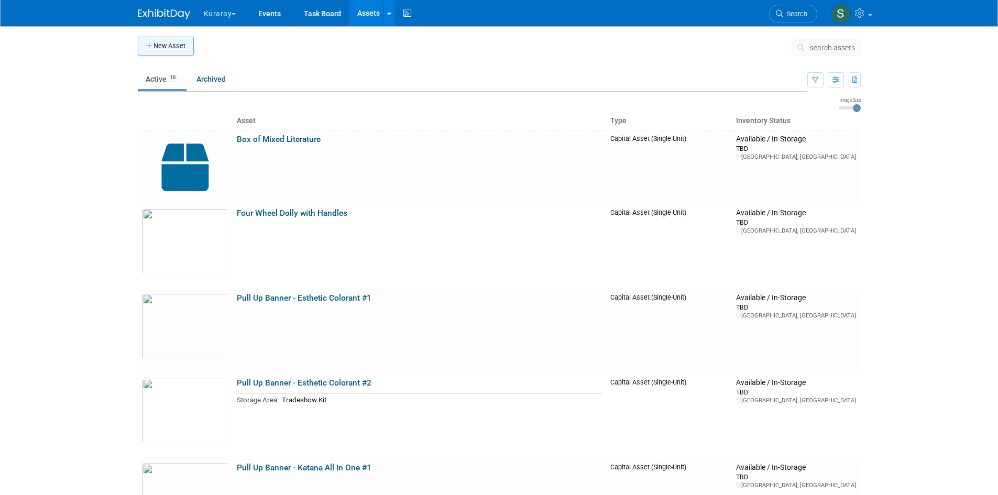
click at [165, 43] on button "New Asset" at bounding box center [166, 46] width 56 height 19
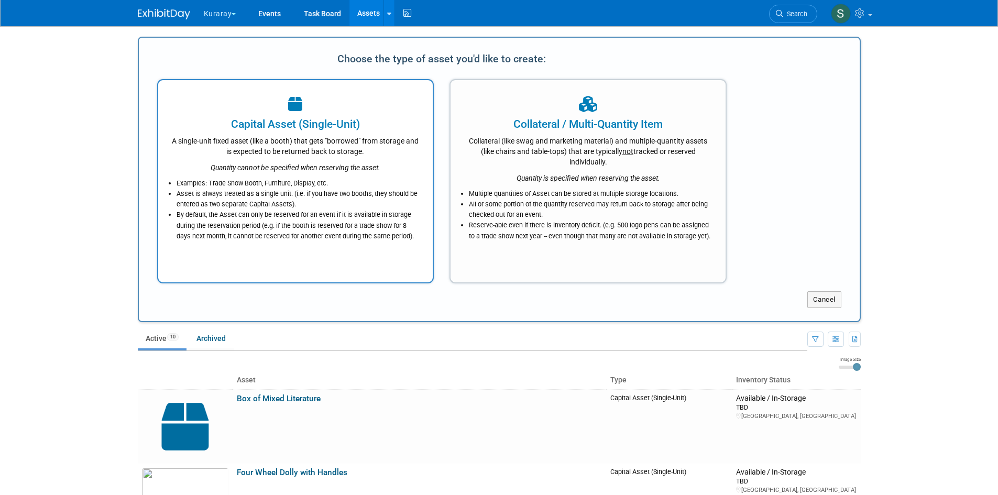
click at [319, 192] on li "Asset is always treated as a single unit. (i.e. if you have two booths, they sh…" at bounding box center [299, 199] width 244 height 21
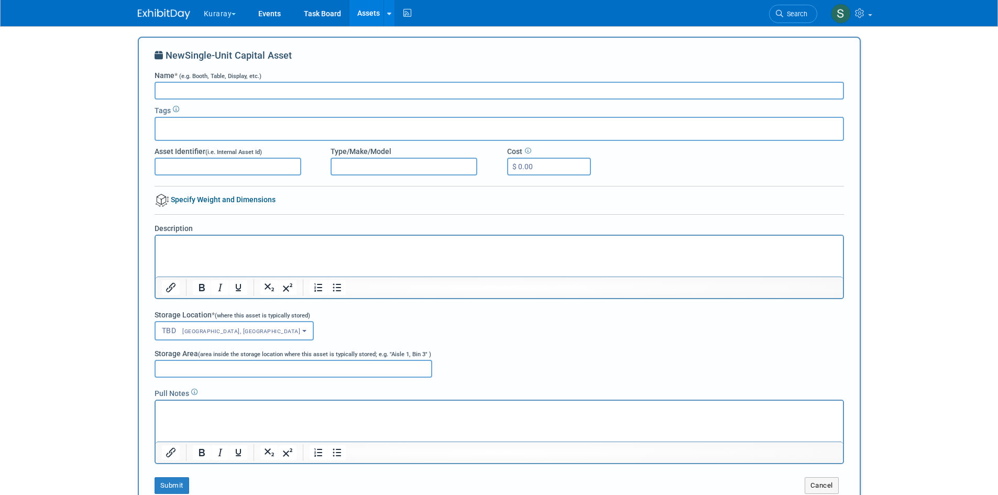
click at [277, 93] on input "Name * (e.g. Booth, Table, Display, etc.)" at bounding box center [500, 91] width 690 height 18
type input "B"
type input "Small Black Case of Katana Discs"
click at [245, 250] on html at bounding box center [498, 243] width 687 height 15
drag, startPoint x: 353, startPoint y: 245, endPoint x: 132, endPoint y: 246, distance: 220.6
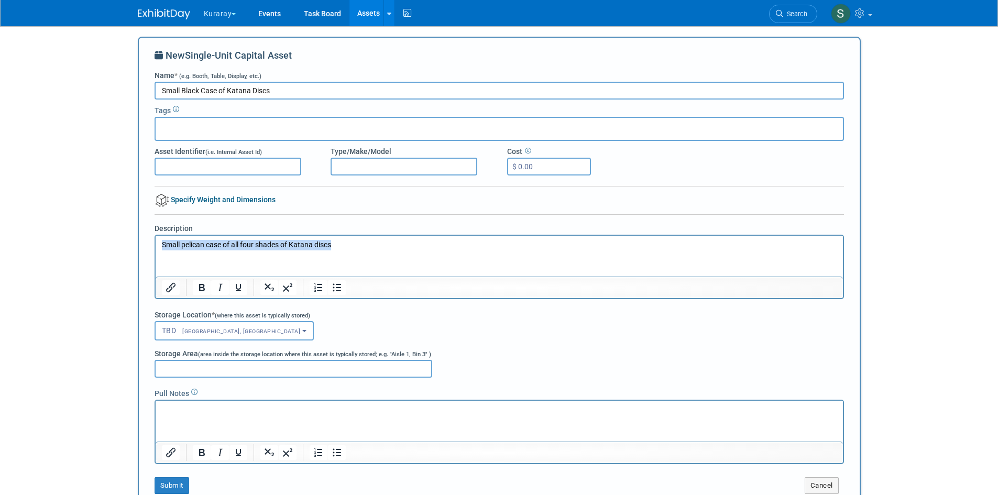
click at [155, 246] on html "Small pelican case of all four shades of Katana discs" at bounding box center [498, 243] width 687 height 15
copy p "Small pelican case of all four shades of Katana discs"
click at [181, 414] on p "Rich Text Area. Press ALT-0 for help." at bounding box center [498, 410] width 675 height 10
click at [179, 481] on button "Submit" at bounding box center [172, 485] width 35 height 17
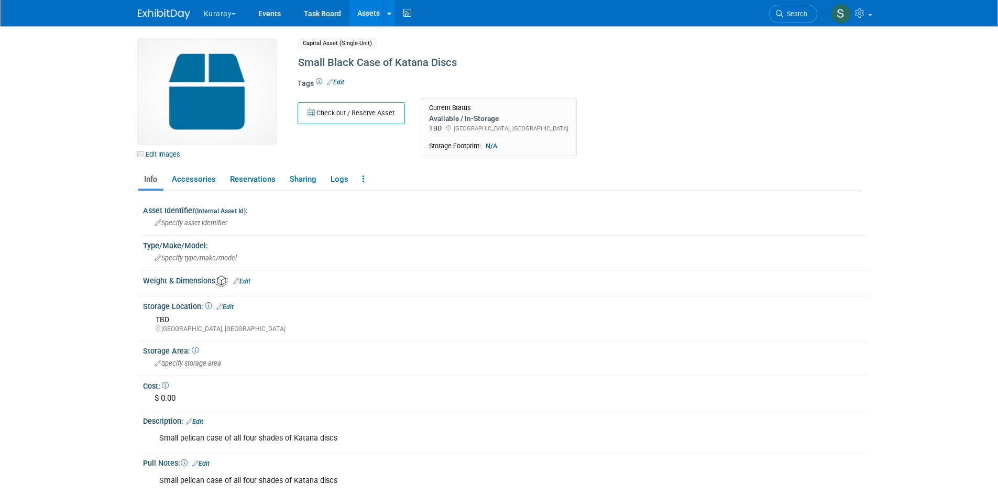
click at [226, 10] on button "Kuraray" at bounding box center [226, 11] width 47 height 23
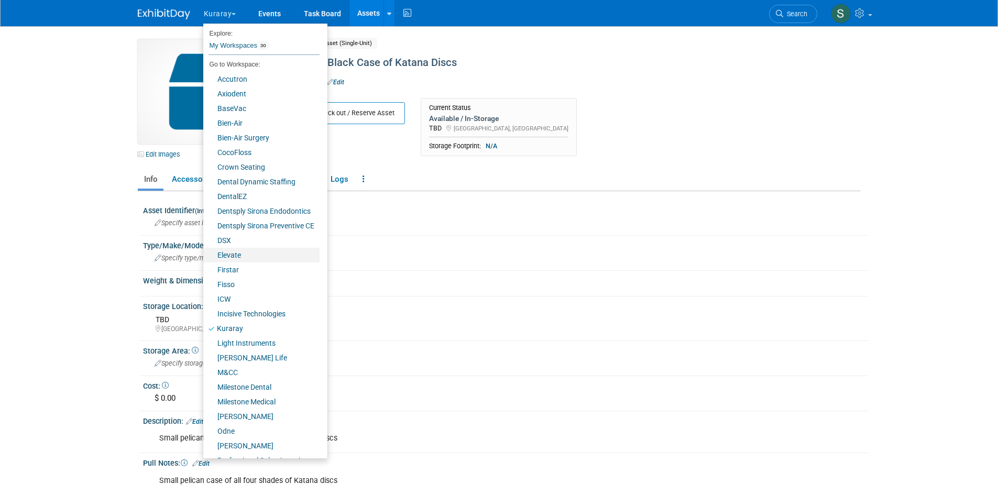
click at [250, 256] on link "Elevate" at bounding box center [261, 255] width 116 height 15
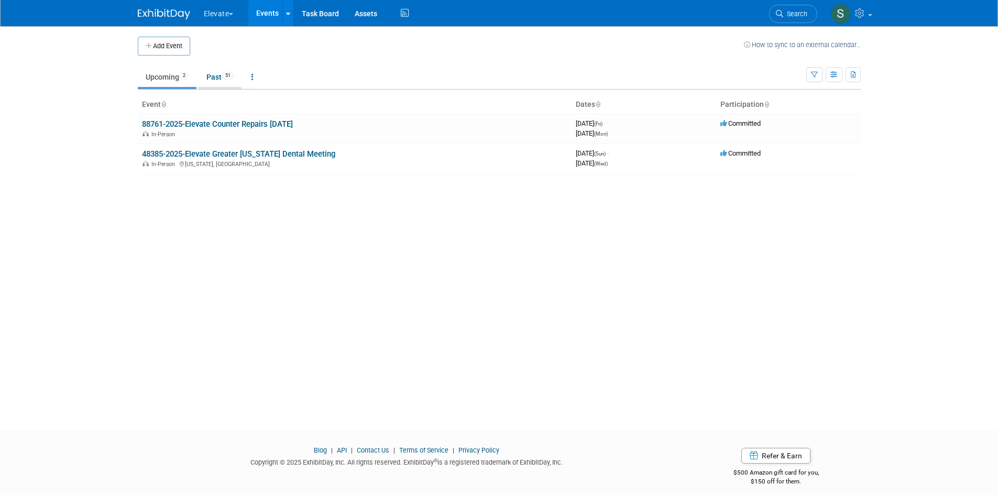
click at [226, 75] on span "51" at bounding box center [228, 76] width 12 height 8
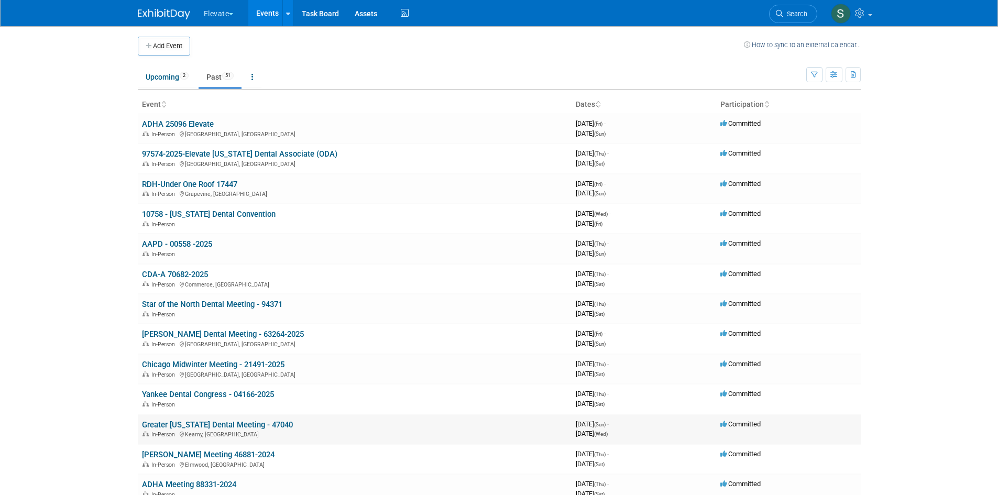
click at [254, 427] on link "Greater [US_STATE] Dental Meeting - 47040" at bounding box center [217, 424] width 151 height 9
click at [164, 75] on link "Upcoming 2" at bounding box center [167, 77] width 59 height 20
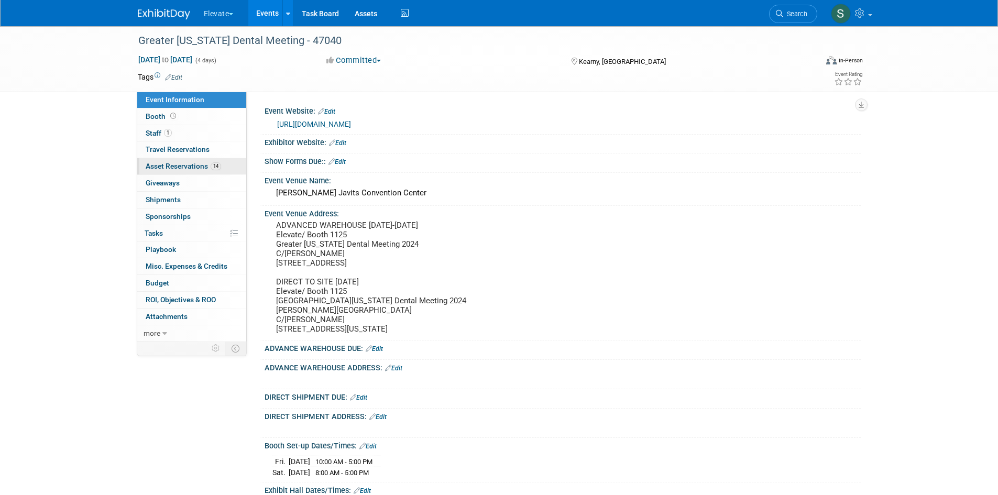
click at [192, 160] on link "14 Asset Reservations 14" at bounding box center [191, 166] width 109 height 16
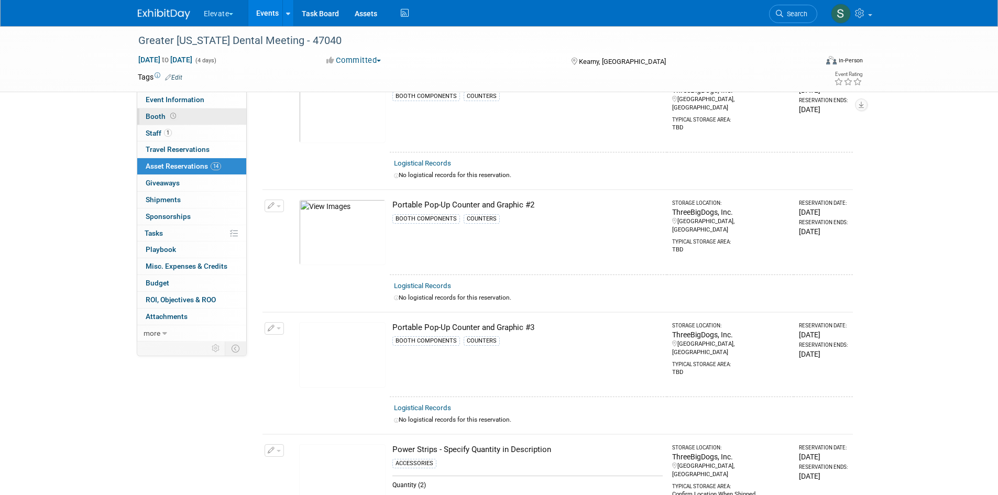
scroll to position [943, 0]
click at [175, 117] on span at bounding box center [173, 116] width 10 height 8
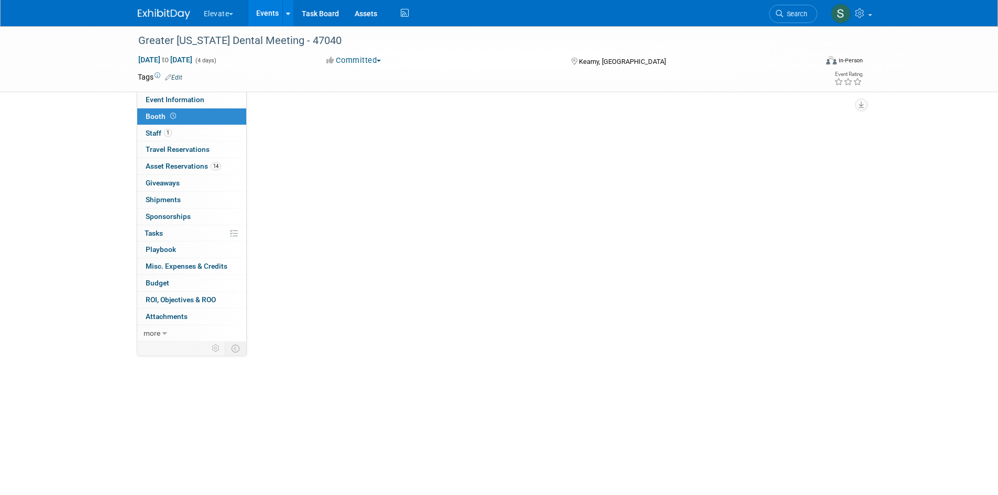
scroll to position [0, 0]
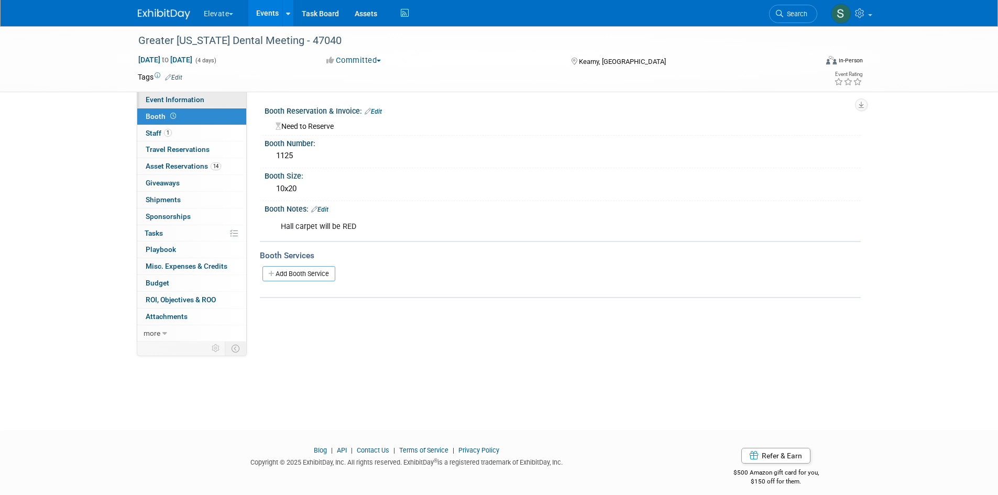
click at [176, 102] on span "Event Information" at bounding box center [175, 99] width 59 height 8
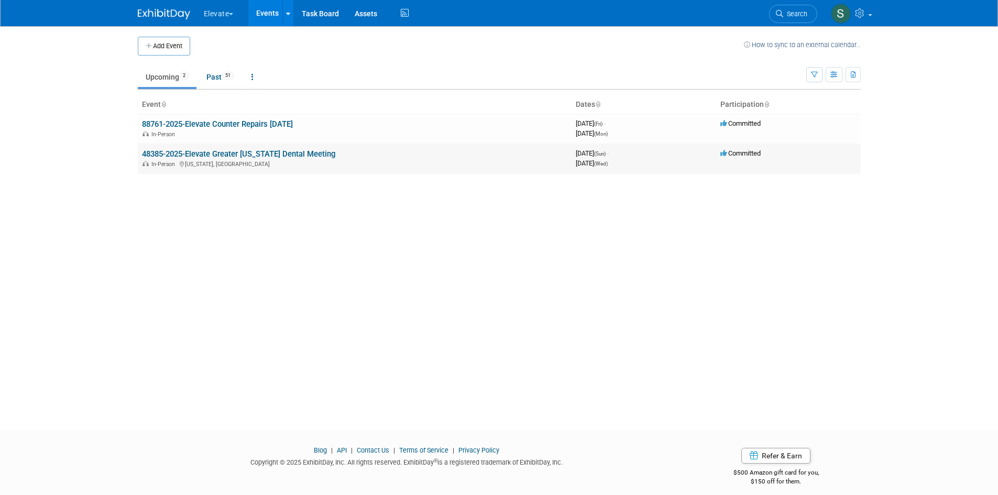
click at [191, 155] on link "48385-2025-Elevate Greater [US_STATE] Dental Meeting" at bounding box center [238, 153] width 193 height 9
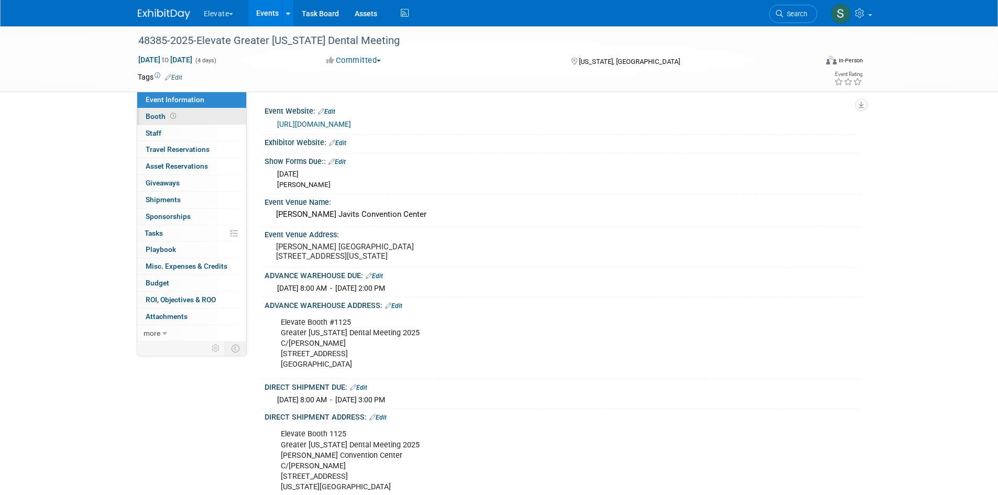
click at [163, 113] on span "Booth" at bounding box center [162, 116] width 32 height 8
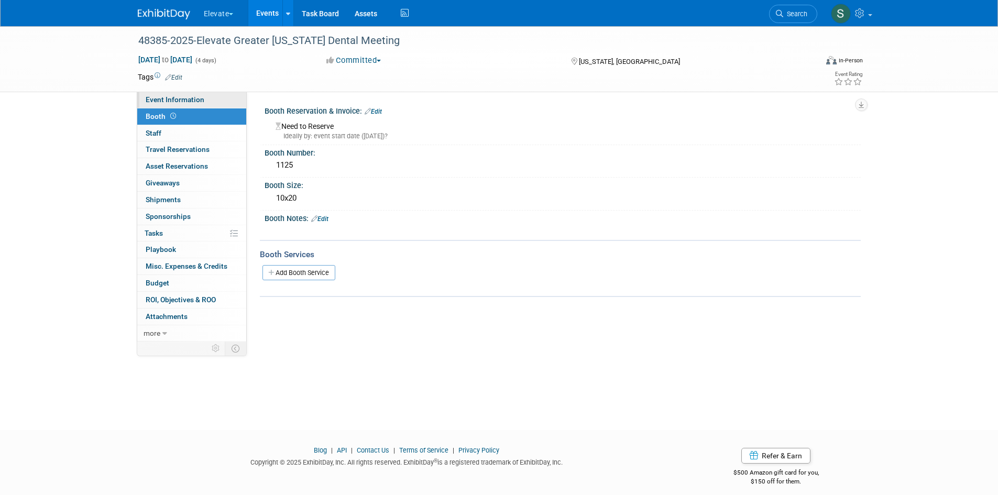
click at [172, 100] on span "Event Information" at bounding box center [175, 99] width 59 height 8
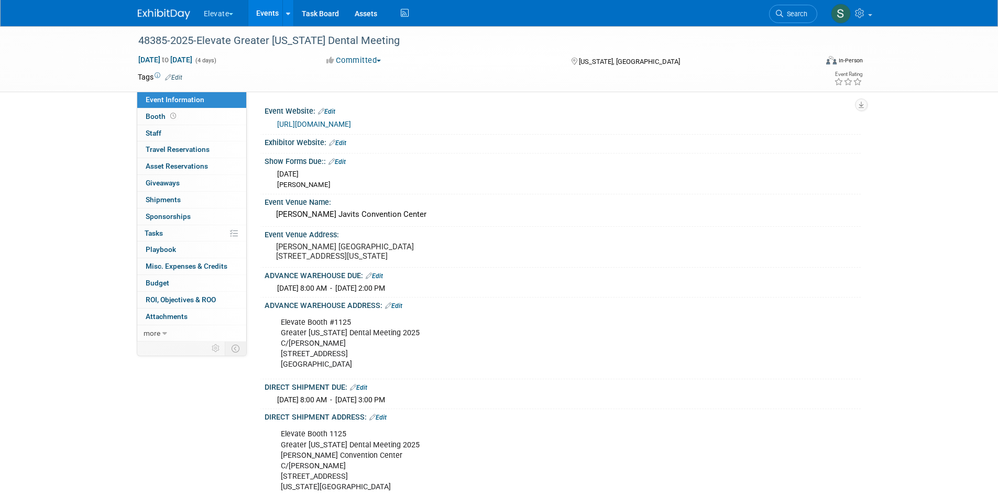
click at [219, 18] on button "Elevate" at bounding box center [225, 11] width 44 height 23
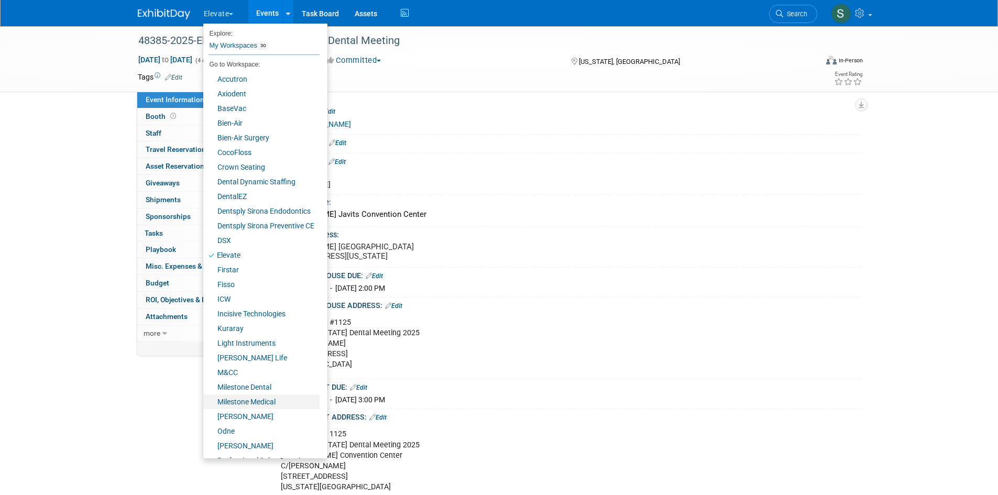
scroll to position [57, 0]
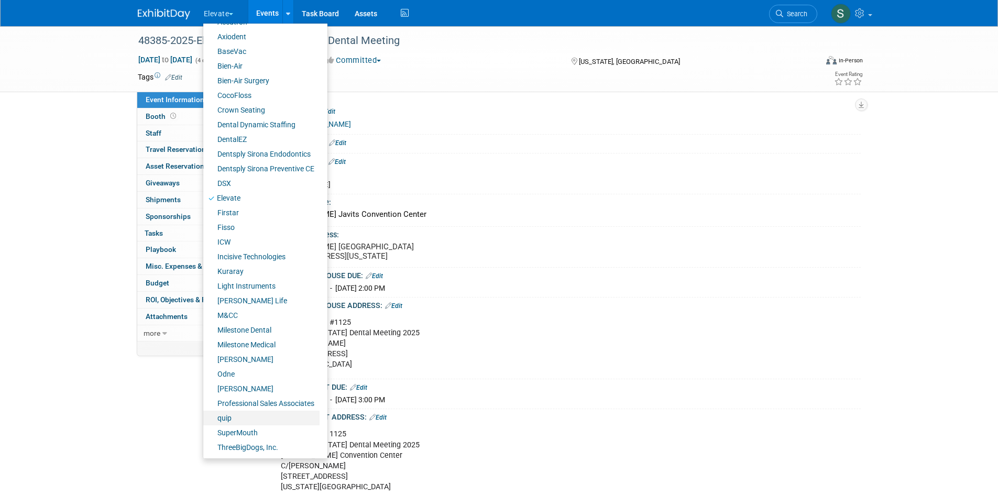
click at [237, 419] on link "quip" at bounding box center [261, 418] width 116 height 15
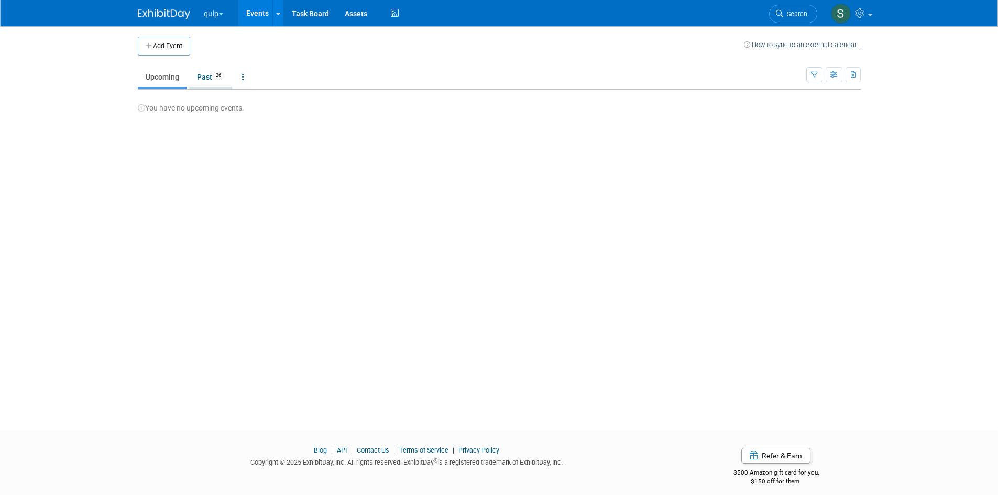
click at [211, 82] on link "Past 26" at bounding box center [210, 77] width 43 height 20
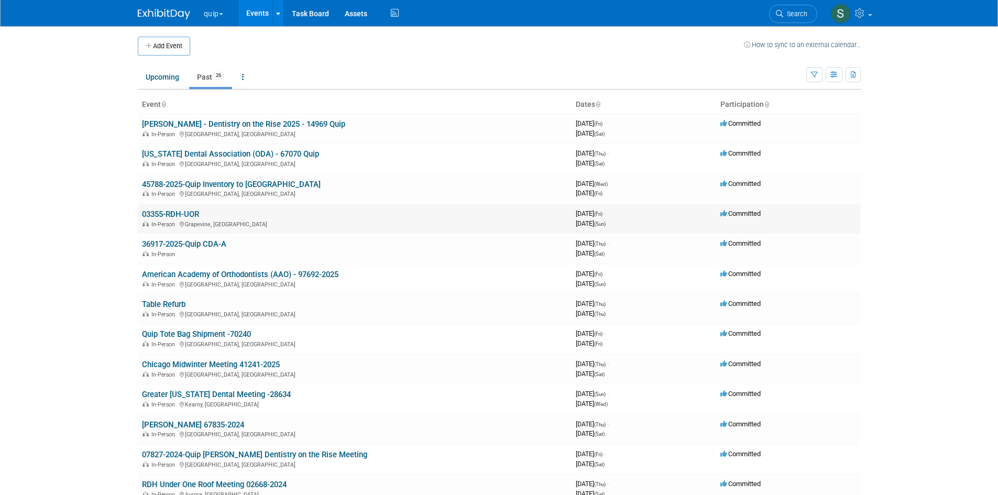
click at [195, 216] on link "03355-RDH-UOR" at bounding box center [170, 214] width 57 height 9
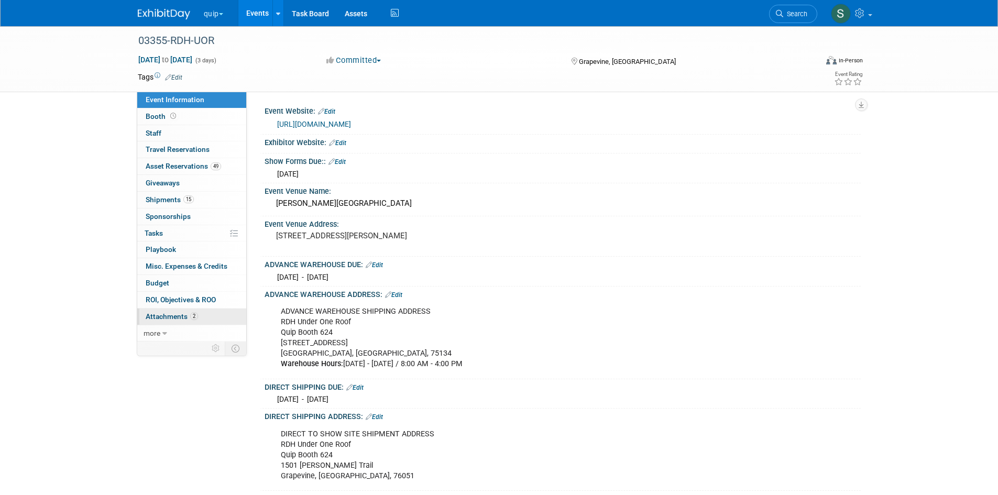
click at [179, 318] on span "Attachments 2" at bounding box center [172, 316] width 52 height 8
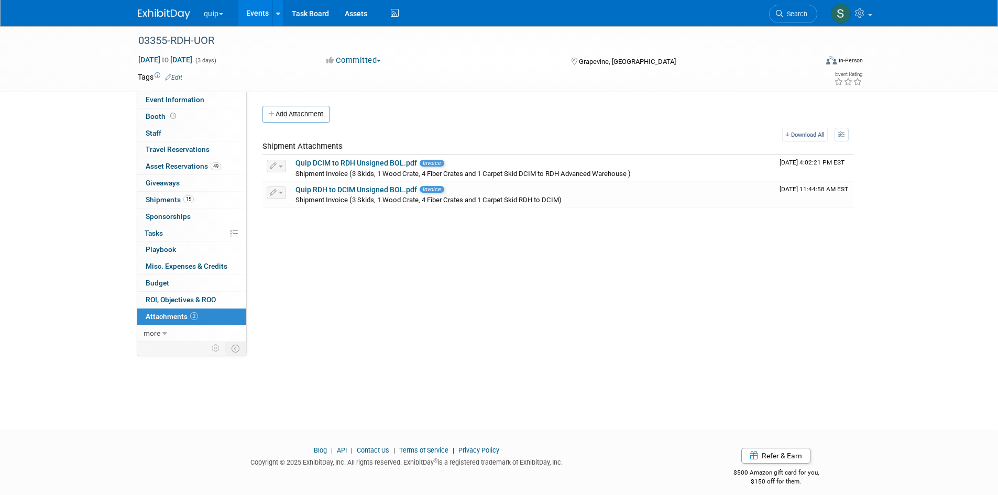
click at [210, 15] on button "quip" at bounding box center [220, 11] width 34 height 23
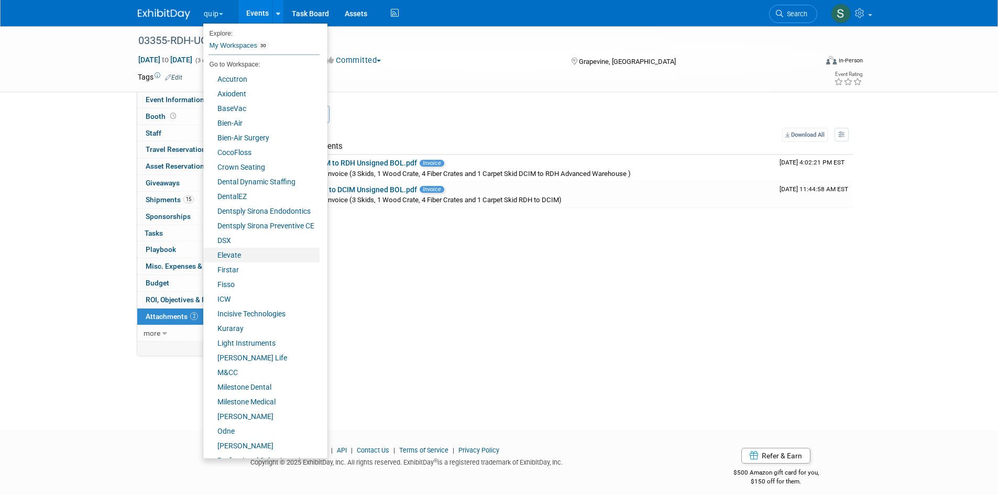
click at [232, 254] on link "Elevate" at bounding box center [261, 255] width 116 height 15
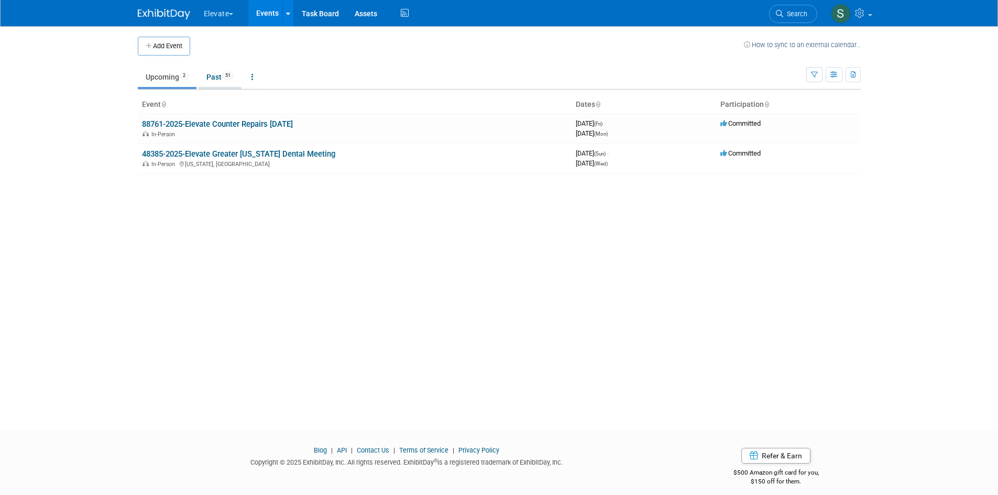
click at [222, 72] on link "Past 51" at bounding box center [220, 77] width 43 height 20
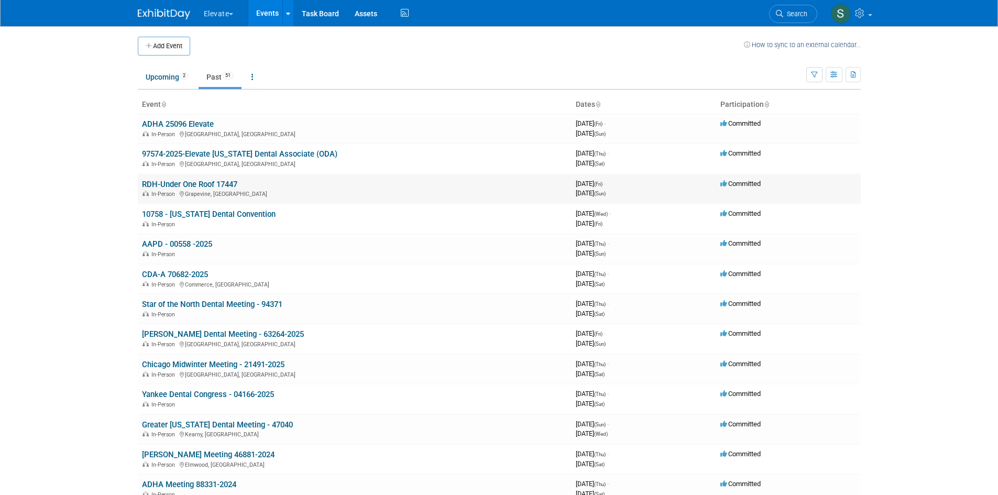
click at [225, 185] on link "RDH-Under One Roof 17447" at bounding box center [189, 184] width 95 height 9
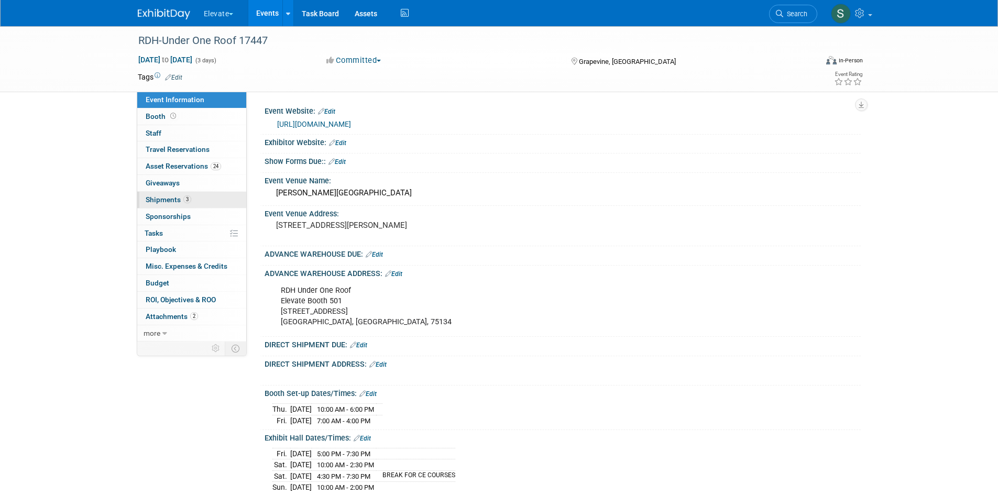
click at [212, 196] on link "3 Shipments 3" at bounding box center [191, 200] width 109 height 16
